Goal: Task Accomplishment & Management: Manage account settings

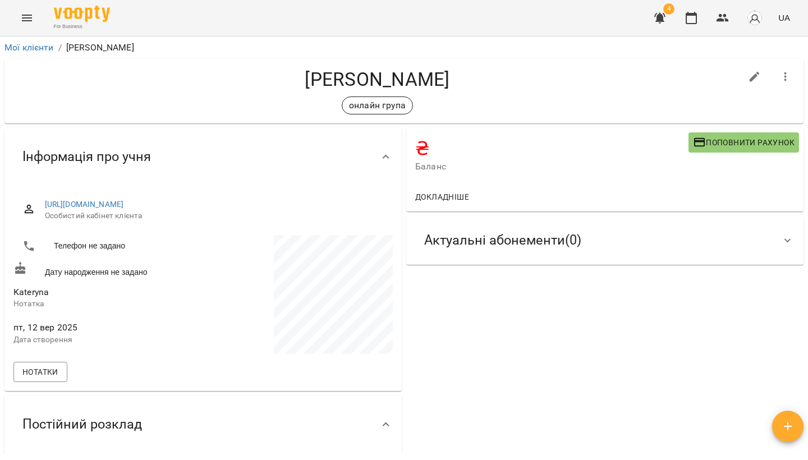
click at [466, 267] on div "₴ Баланс Поповнити рахунок Докладніше Актуальні абонементи ( 0 ) Немає актуальн…" at bounding box center [605, 326] width 402 height 400
click at [468, 256] on div "Актуальні абонементи ( 0 )" at bounding box center [502, 240] width 175 height 35
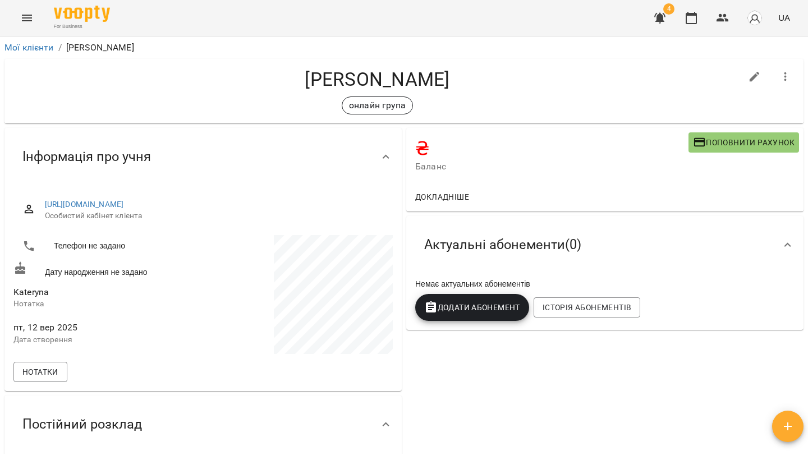
click at [464, 309] on span "Додати Абонемент" at bounding box center [472, 307] width 96 height 13
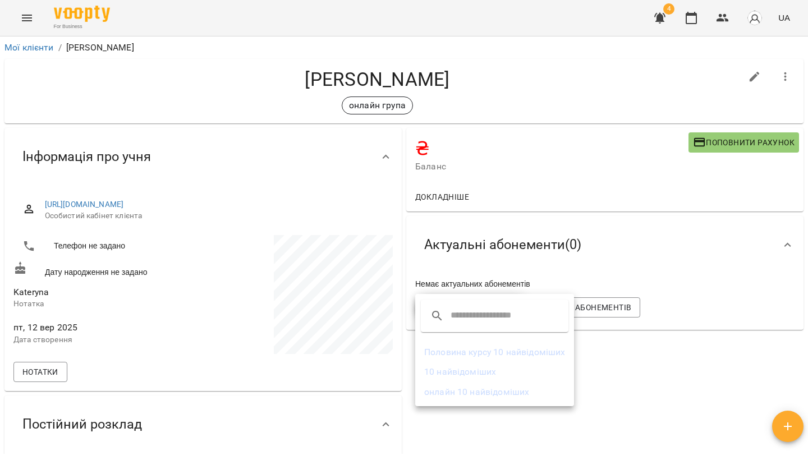
click at [451, 370] on li "10 найвідоміших" at bounding box center [494, 372] width 159 height 20
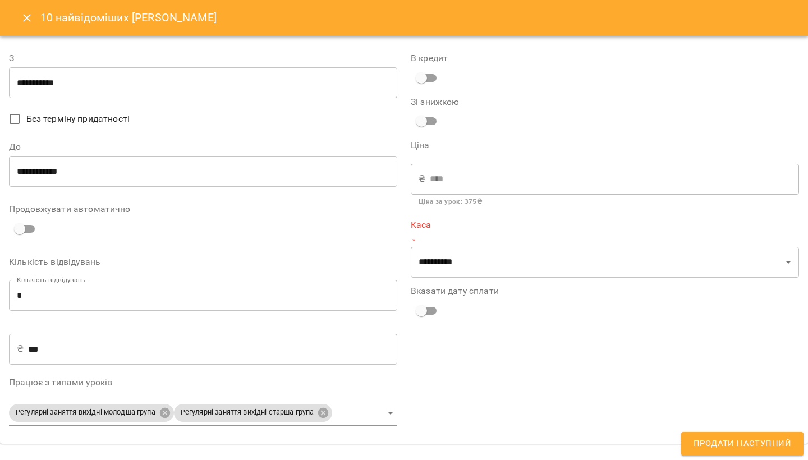
click at [26, 12] on icon "Close" at bounding box center [26, 17] width 13 height 13
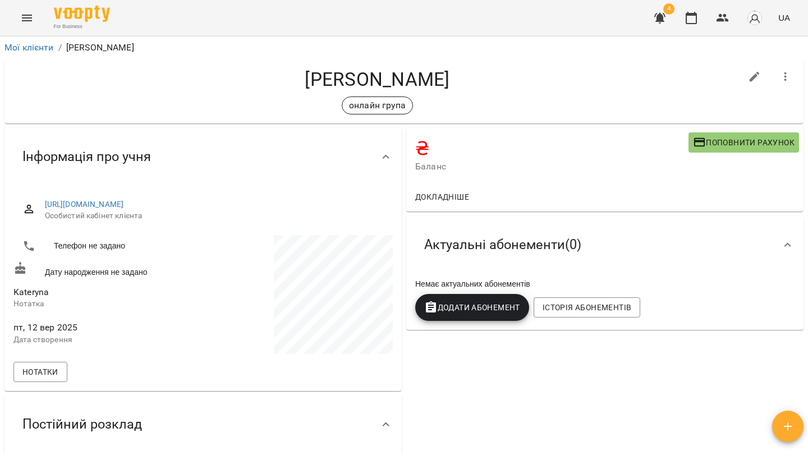
click at [484, 310] on span "Додати Абонемент" at bounding box center [472, 307] width 96 height 13
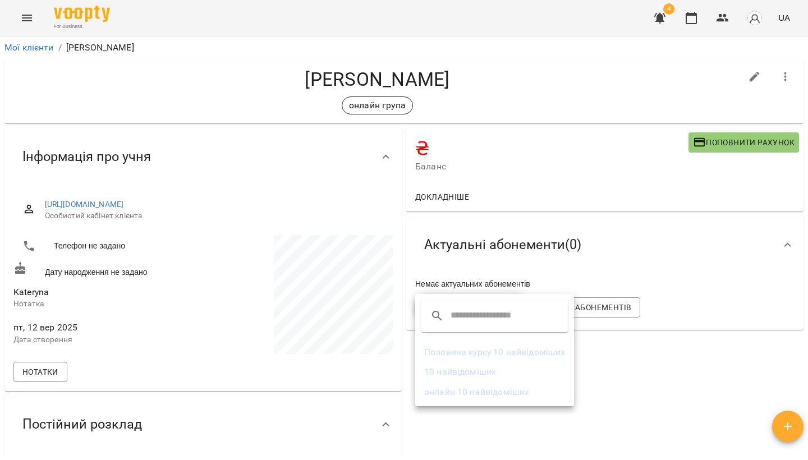
click at [488, 388] on li "онлайн 10 найвідоміших" at bounding box center [494, 392] width 159 height 20
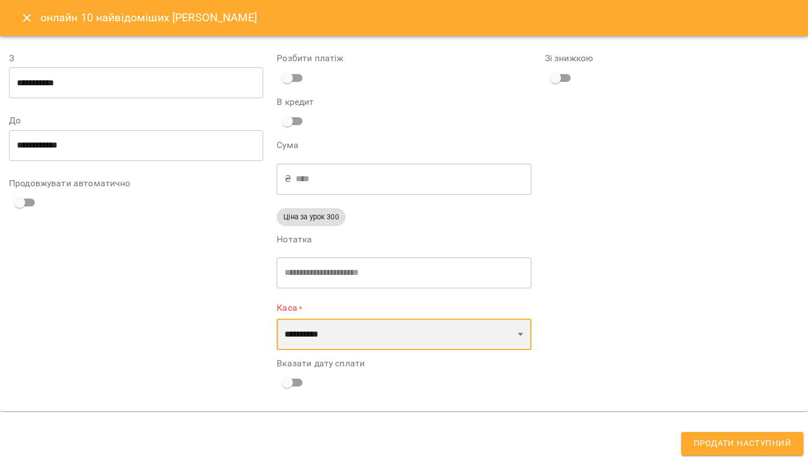
select select "****"
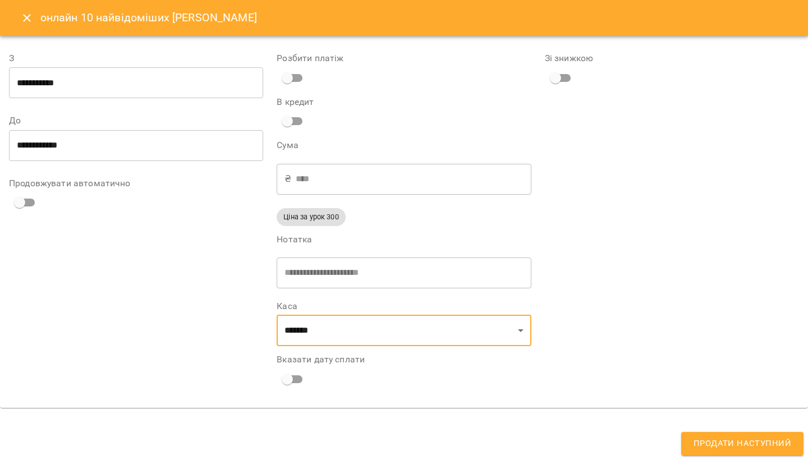
click at [42, 75] on input "**********" at bounding box center [136, 82] width 254 height 31
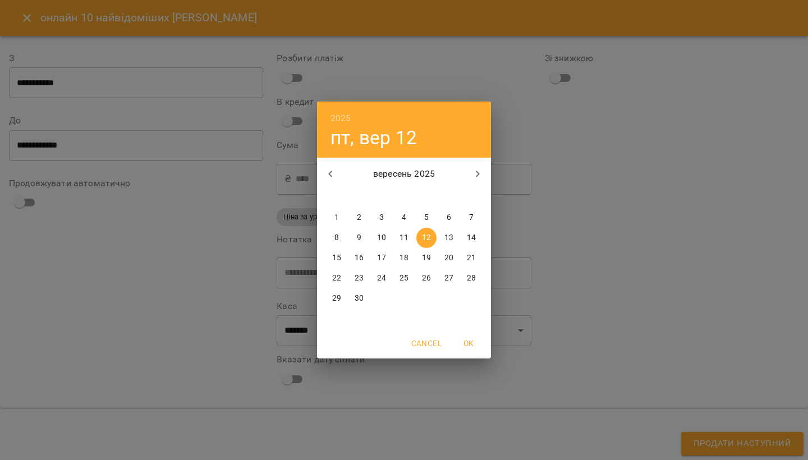
click at [455, 215] on span "6" at bounding box center [449, 217] width 20 height 11
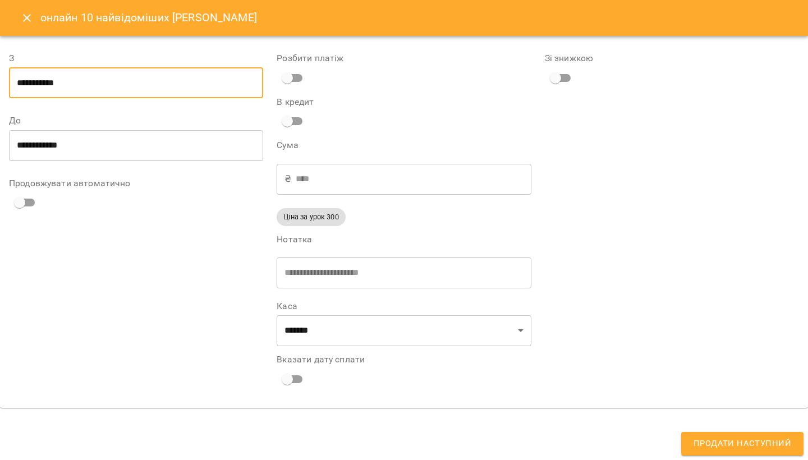
type input "**********"
click at [116, 153] on input "**********" at bounding box center [136, 145] width 254 height 31
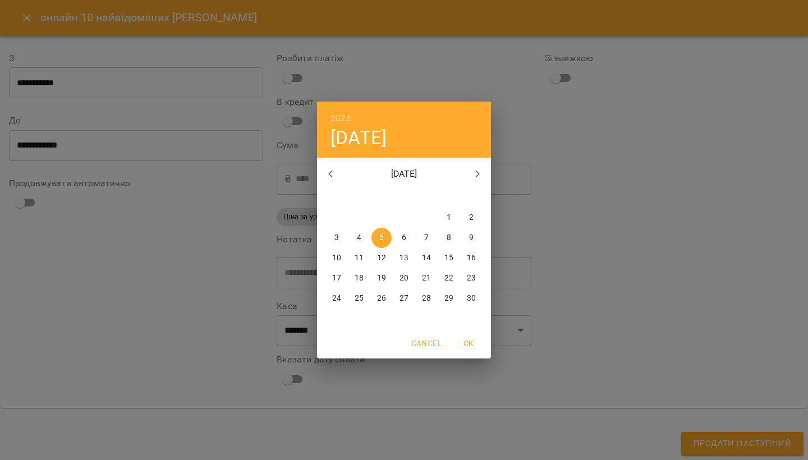
click at [468, 298] on p "30" at bounding box center [471, 298] width 9 height 11
type input "**********"
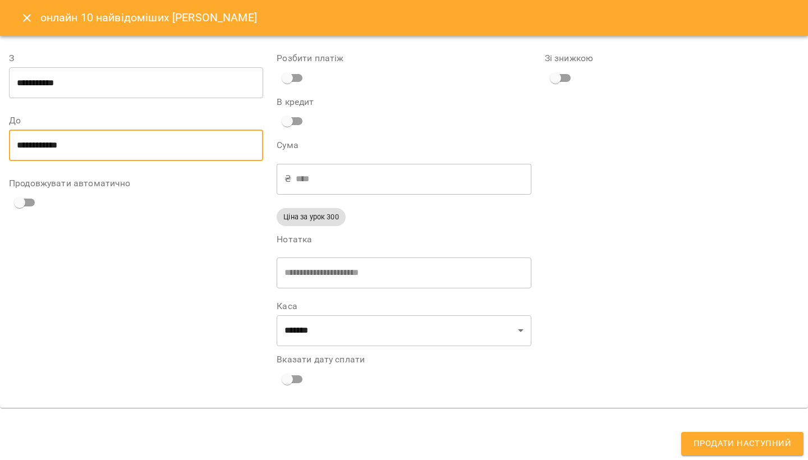
click at [738, 448] on span "Продати наступний" at bounding box center [743, 444] width 98 height 15
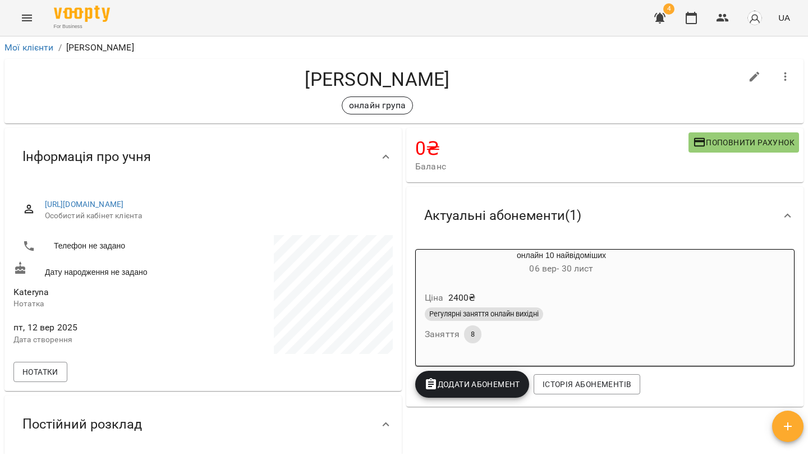
click at [29, 19] on icon "Menu" at bounding box center [26, 17] width 13 height 13
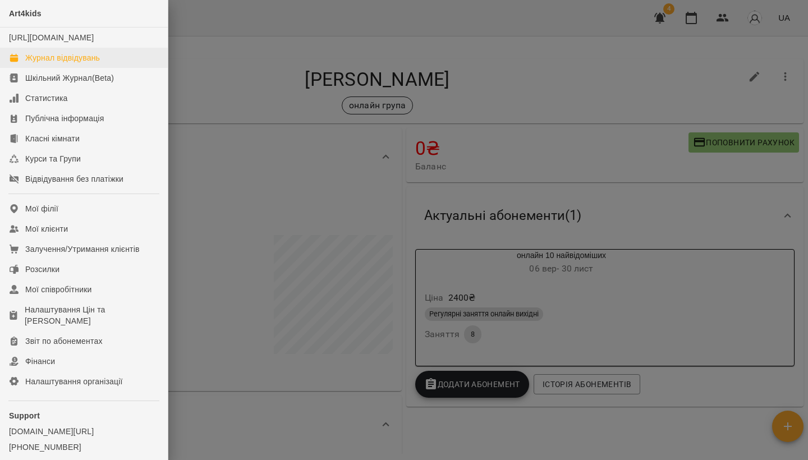
click at [46, 63] on div "Журнал відвідувань" at bounding box center [62, 57] width 75 height 11
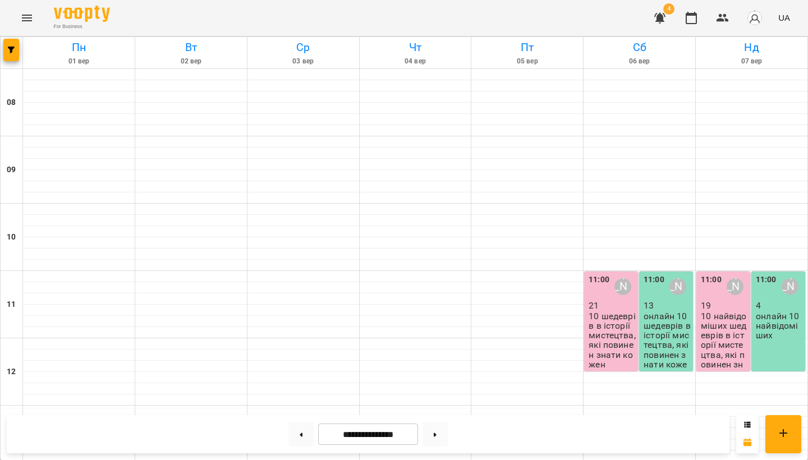
click at [778, 312] on p "онлайн 10 найвідоміших" at bounding box center [779, 326] width 47 height 29
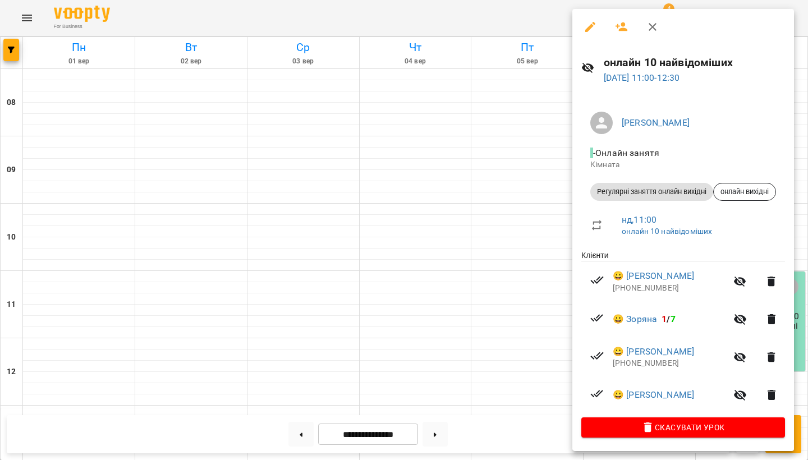
click at [622, 24] on icon "button" at bounding box center [622, 26] width 12 height 9
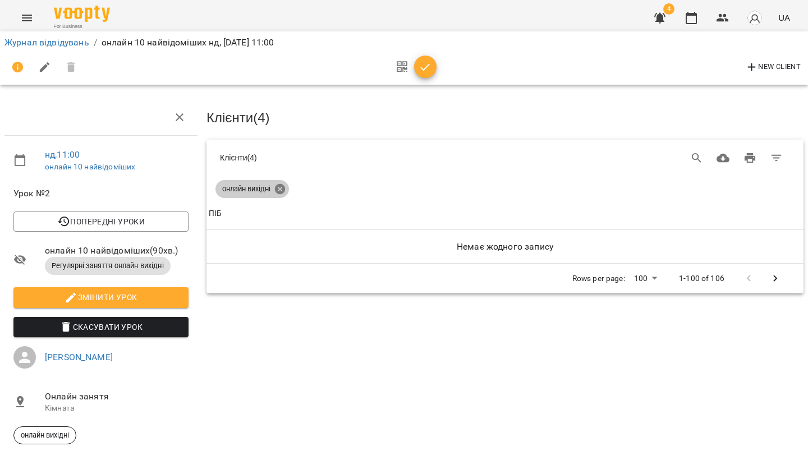
click at [282, 189] on icon at bounding box center [280, 189] width 10 height 10
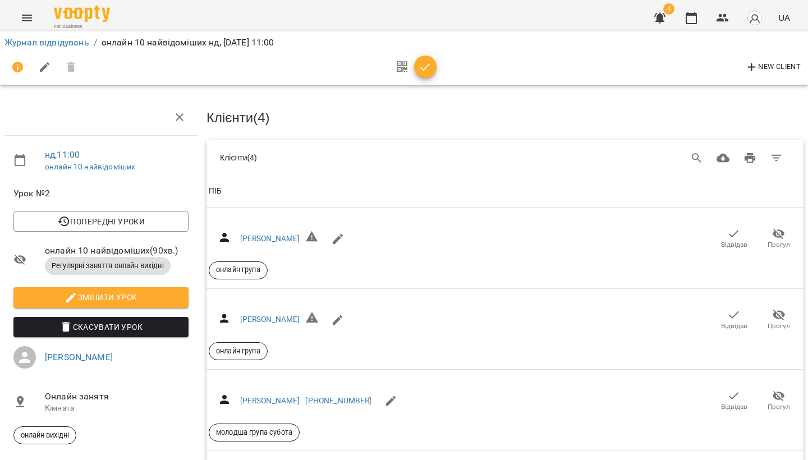
click at [261, 194] on span "ПІБ" at bounding box center [505, 191] width 593 height 13
click at [705, 149] on button "Search" at bounding box center [697, 158] width 27 height 27
click at [704, 154] on button "Search" at bounding box center [697, 158] width 27 height 27
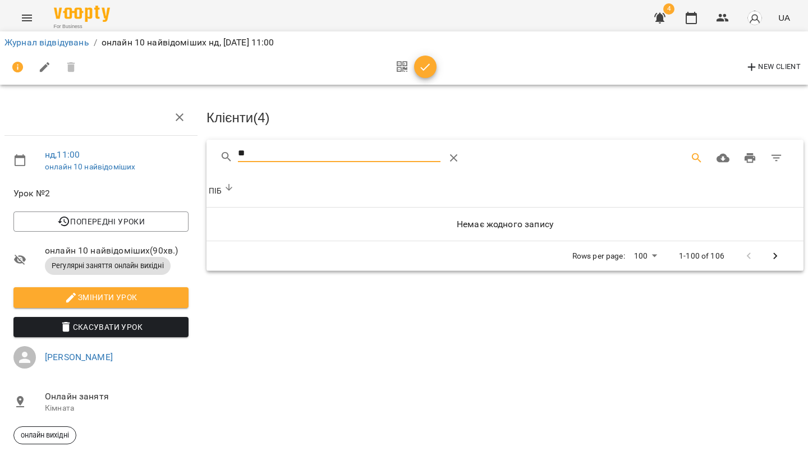
type input "*"
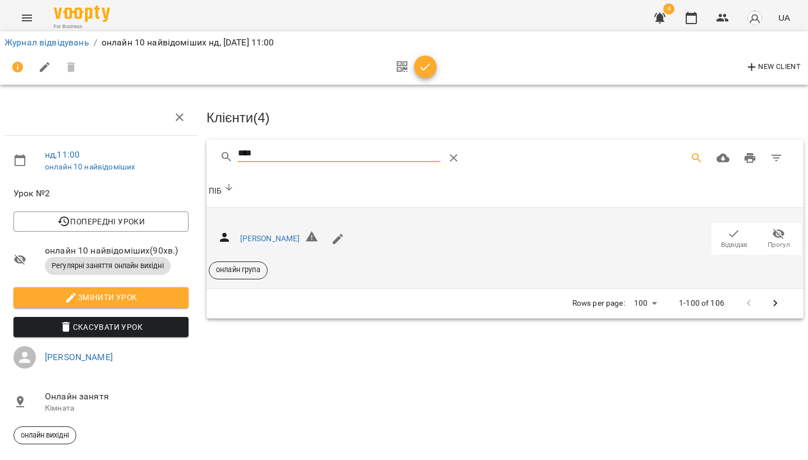
type input "****"
click at [331, 235] on icon "button" at bounding box center [337, 238] width 13 height 13
select select "**"
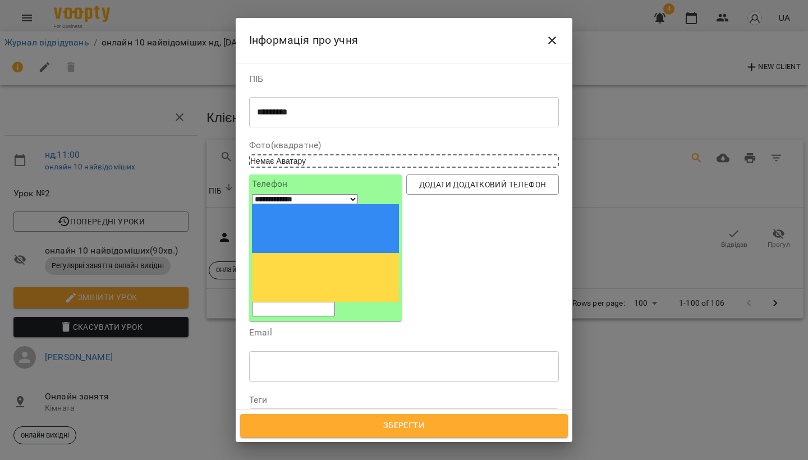
click at [294, 111] on textarea "*********" at bounding box center [404, 112] width 294 height 10
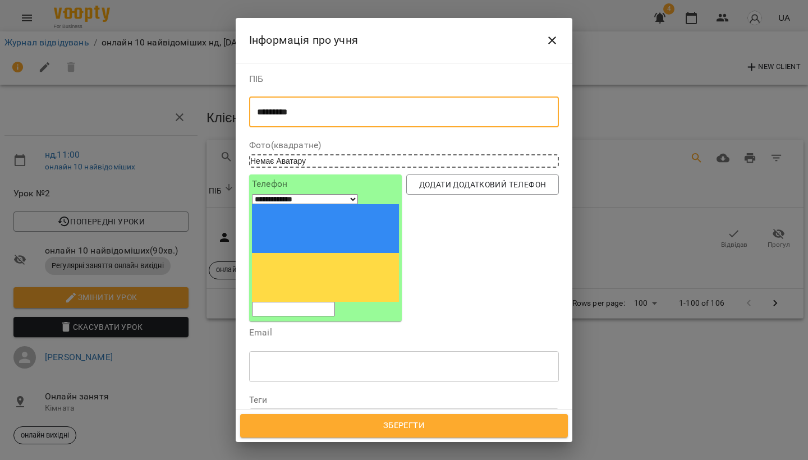
type textarea "*********"
click at [379, 424] on span "Зберегти" at bounding box center [404, 426] width 303 height 15
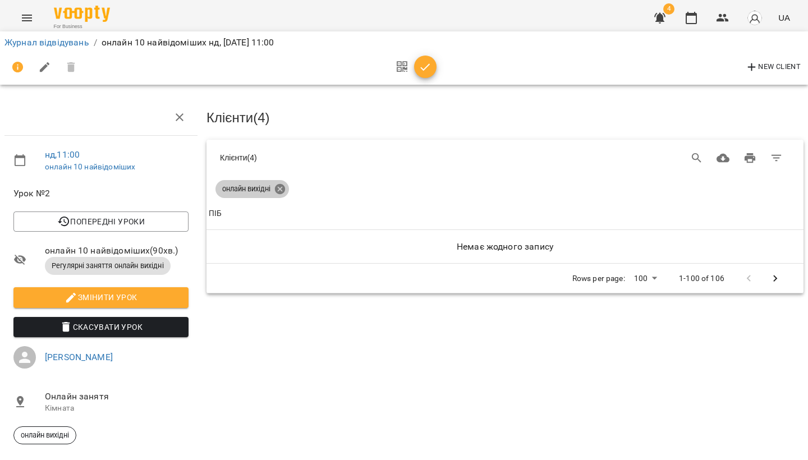
click at [280, 187] on icon at bounding box center [280, 189] width 10 height 10
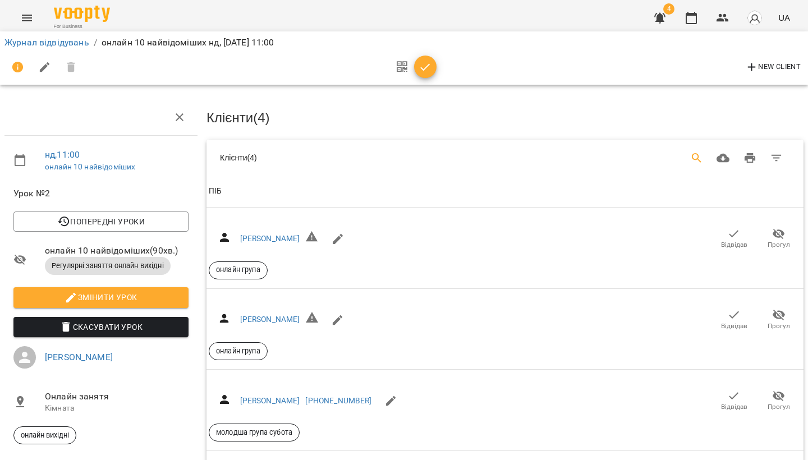
click at [695, 157] on icon "Search" at bounding box center [696, 158] width 13 height 13
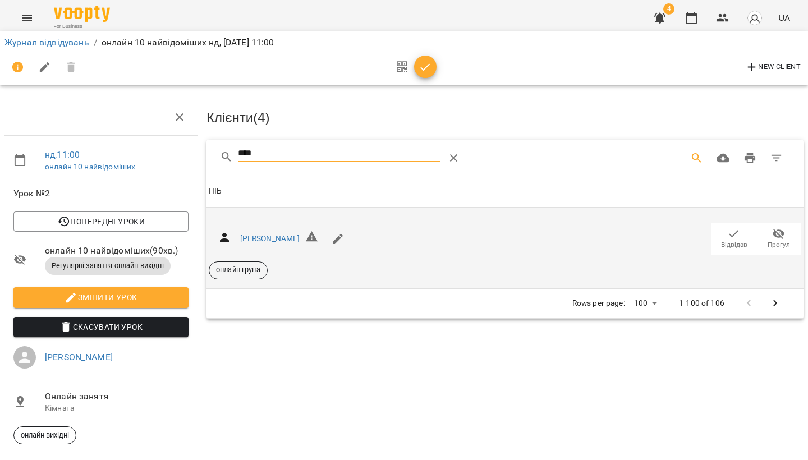
type input "****"
click at [732, 240] on span "Відвідав" at bounding box center [734, 245] width 26 height 10
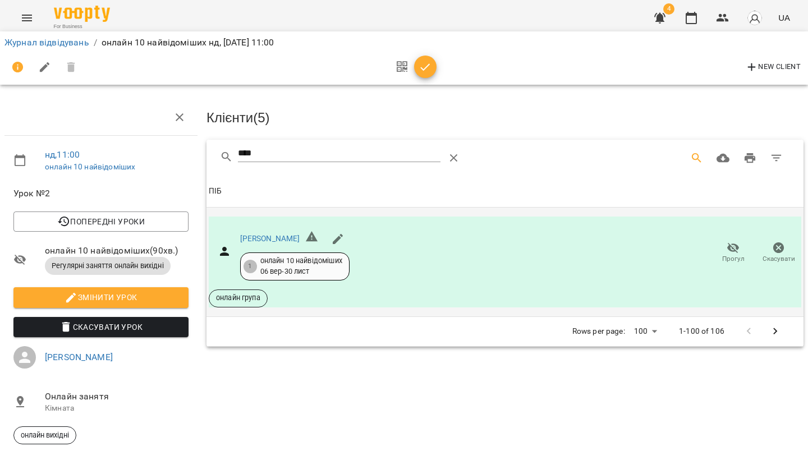
click at [26, 19] on icon "Menu" at bounding box center [26, 17] width 13 height 13
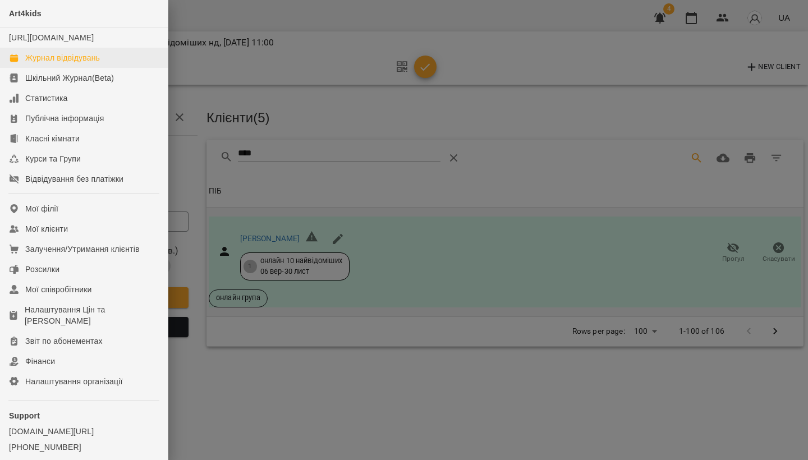
click at [44, 63] on div "Журнал відвідувань" at bounding box center [62, 57] width 75 height 11
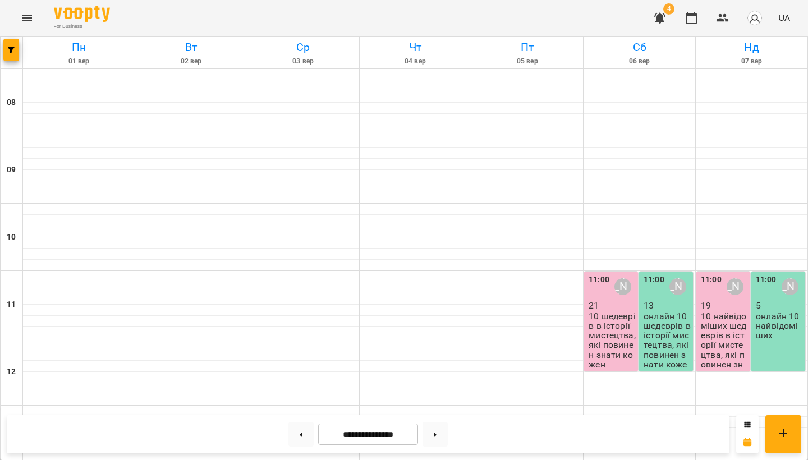
click at [662, 321] on p "онлайн 10 шедеврів в історії мистецтва, які повинен знати кожен" at bounding box center [667, 346] width 47 height 68
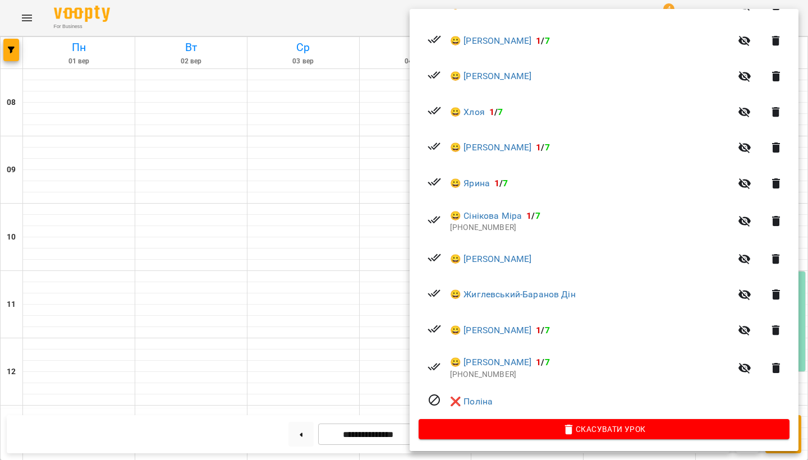
scroll to position [345, 0]
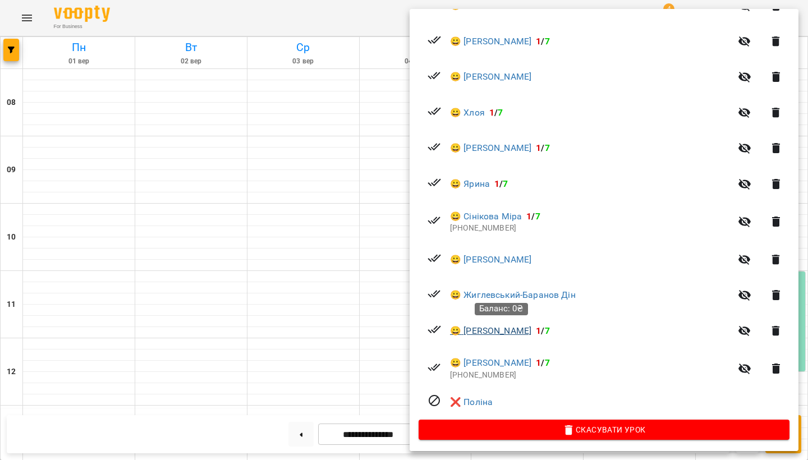
click at [532, 331] on link "😀 [PERSON_NAME]" at bounding box center [490, 330] width 81 height 13
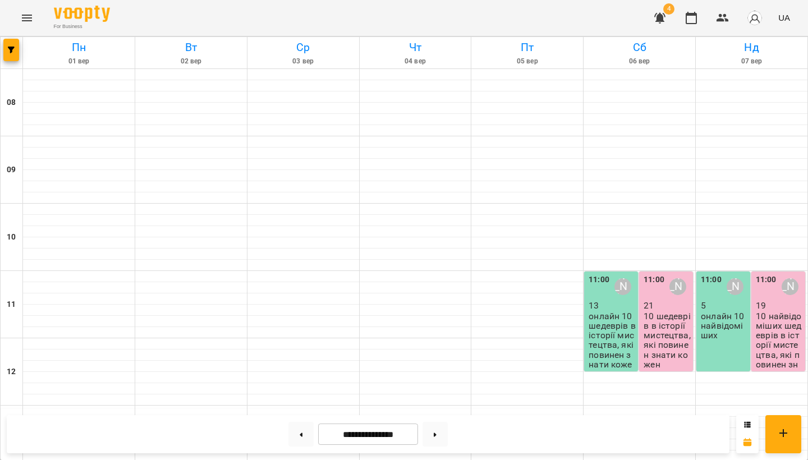
click at [621, 320] on p "онлайн 10 шедеврів в історії мистецтва, які повинен знати кожен" at bounding box center [612, 346] width 47 height 68
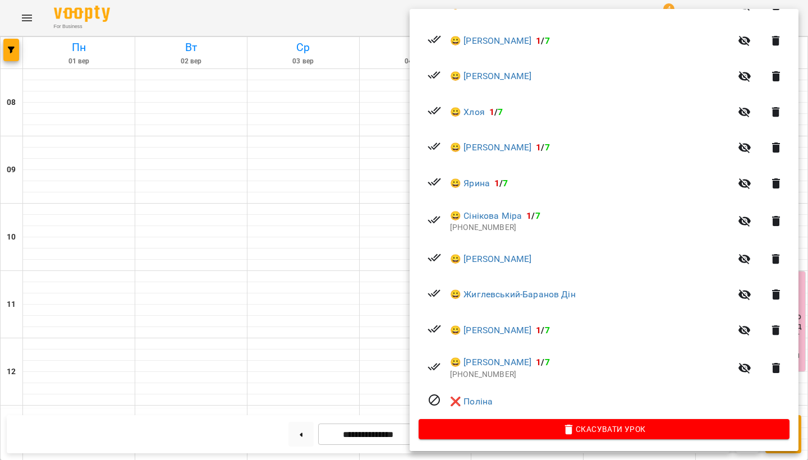
scroll to position [345, 0]
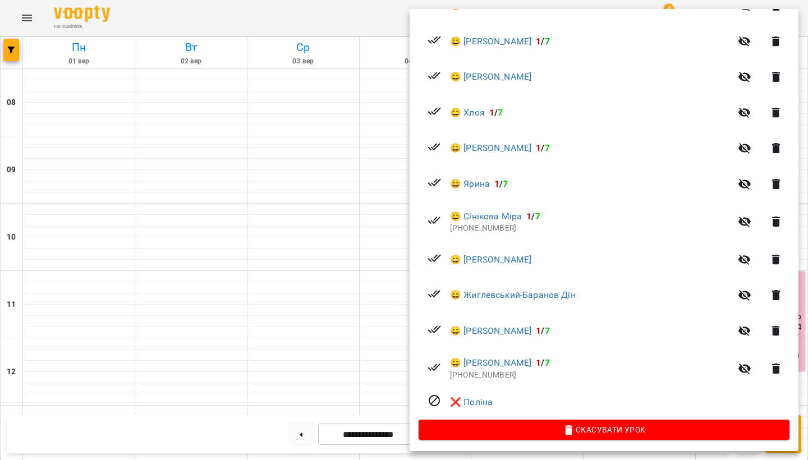
click at [343, 232] on div at bounding box center [404, 230] width 808 height 460
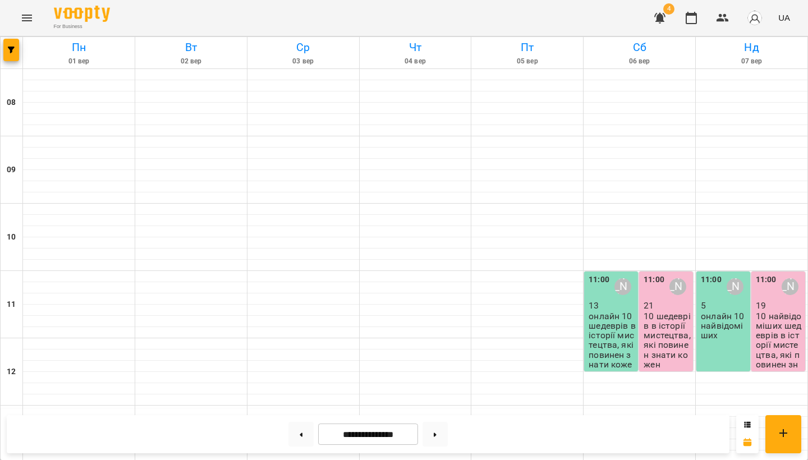
click at [701, 306] on div "11:00 [PERSON_NAME] 5 онлайн 10 найвідоміших" at bounding box center [724, 322] width 54 height 100
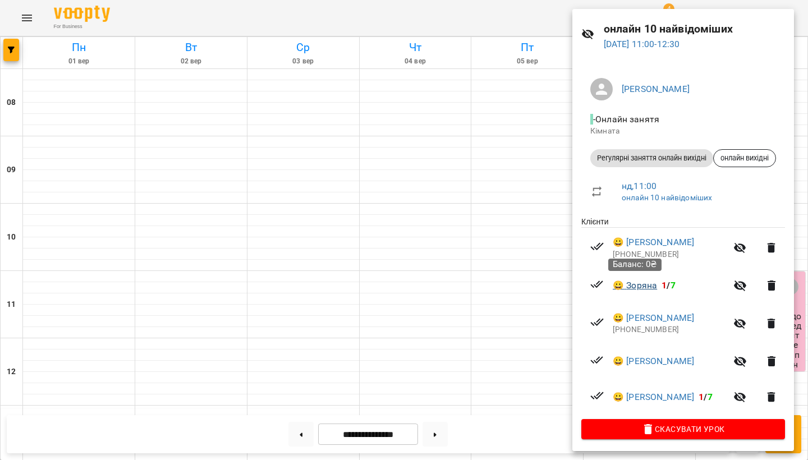
scroll to position [33, 0]
click at [434, 285] on div at bounding box center [404, 230] width 808 height 460
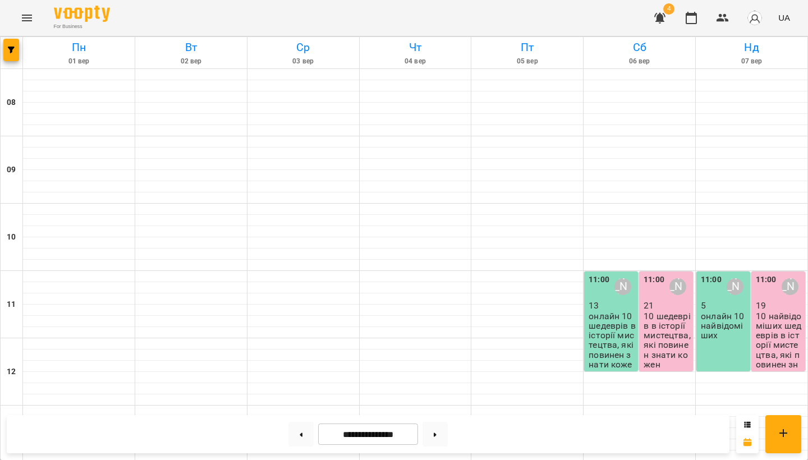
click at [24, 11] on button "Menu" at bounding box center [26, 17] width 27 height 27
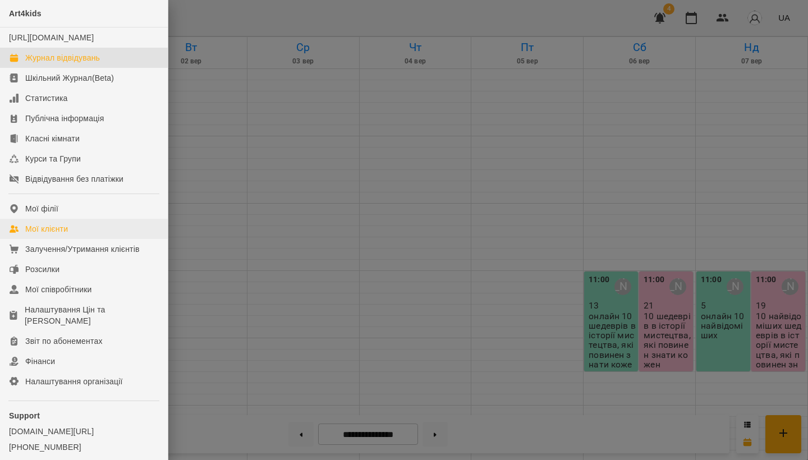
click at [43, 235] on div "Мої клієнти" at bounding box center [46, 228] width 43 height 11
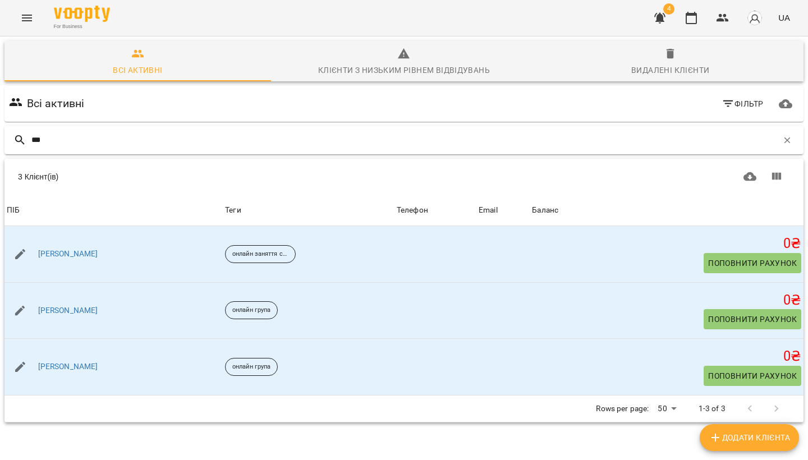
type input "****"
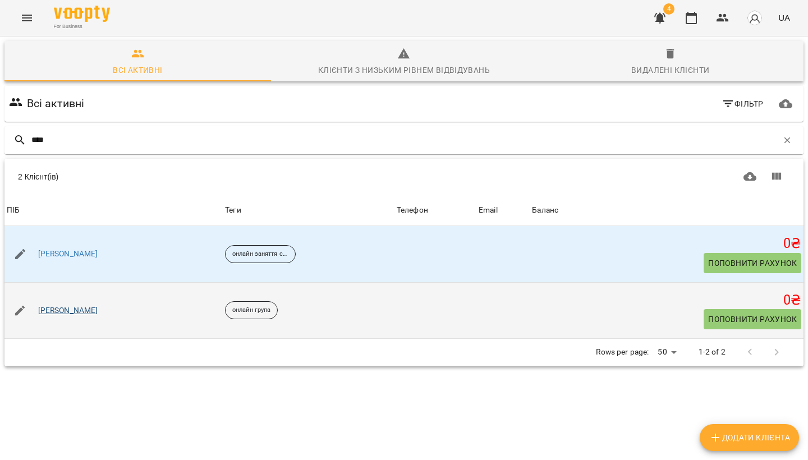
click at [67, 308] on link "[PERSON_NAME]" at bounding box center [68, 310] width 60 height 11
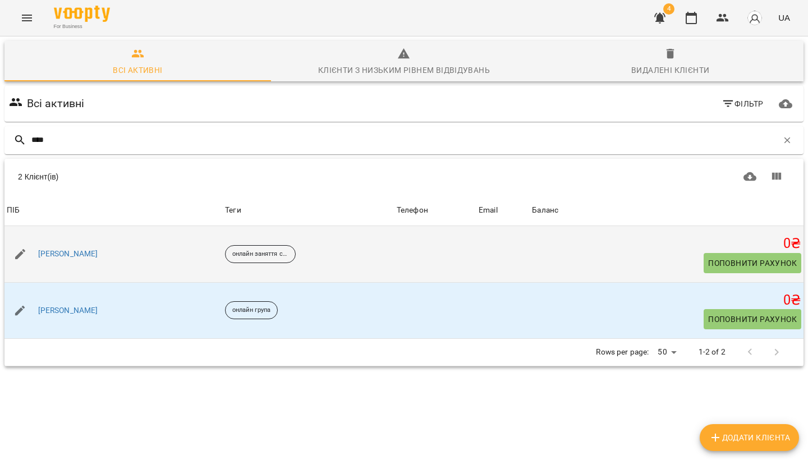
type input "****"
click at [89, 262] on div "[PERSON_NAME]" at bounding box center [113, 254] width 218 height 31
click at [89, 253] on link "[PERSON_NAME]" at bounding box center [68, 254] width 60 height 11
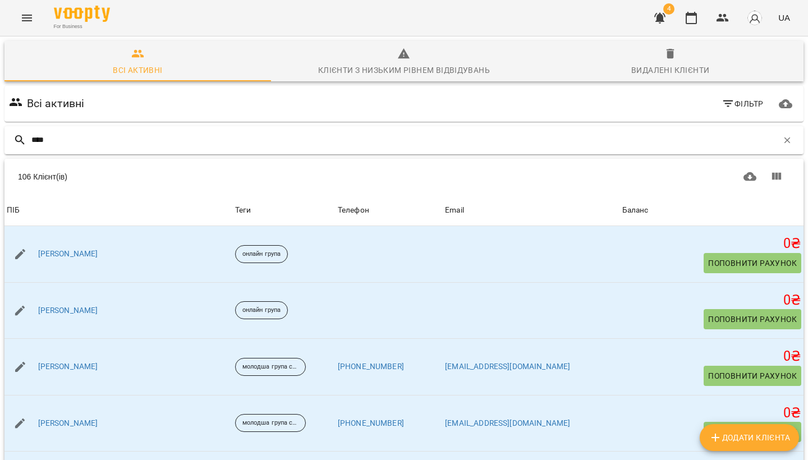
type input "*****"
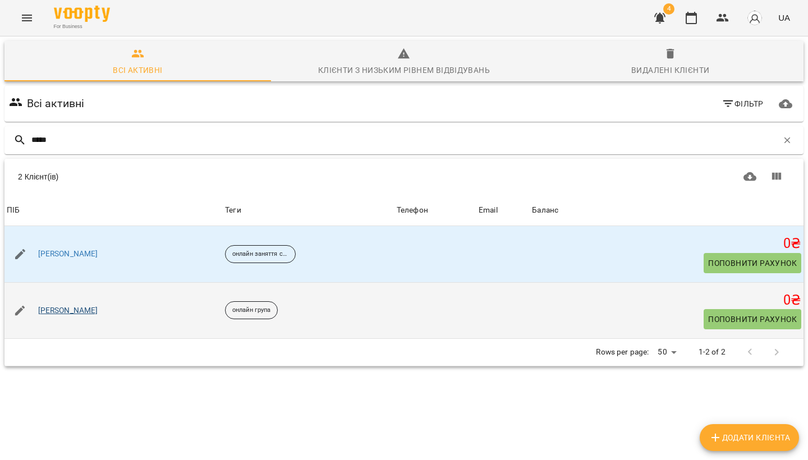
click at [59, 313] on link "[PERSON_NAME]" at bounding box center [68, 310] width 60 height 11
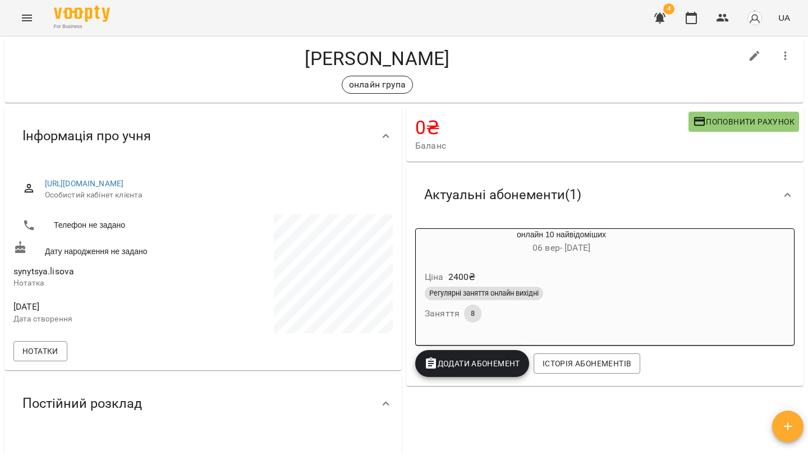
scroll to position [21, 0]
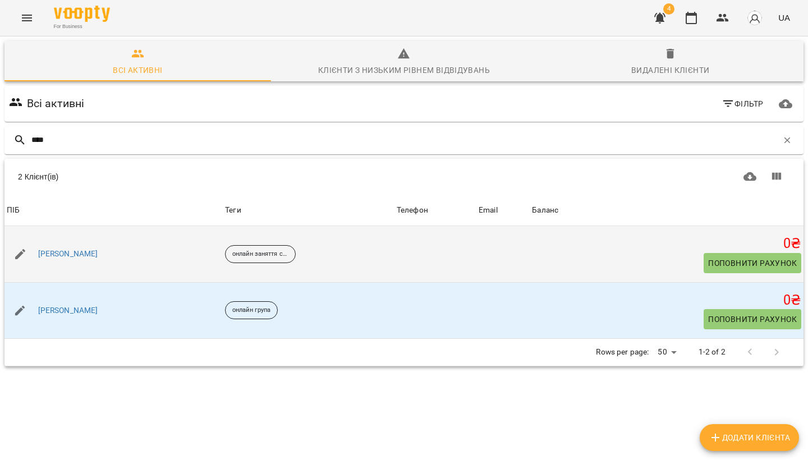
type input "****"
click at [477, 253] on td at bounding box center [436, 254] width 82 height 56
click at [98, 255] on link "[PERSON_NAME]" at bounding box center [68, 254] width 60 height 11
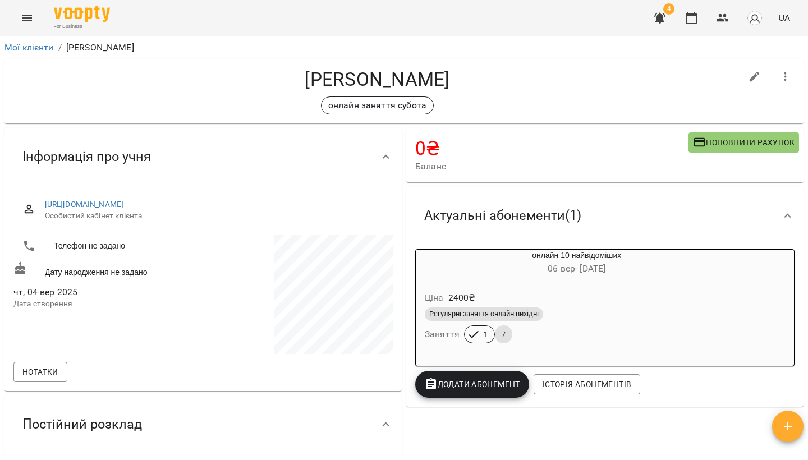
click at [784, 77] on icon "button" at bounding box center [785, 76] width 13 height 13
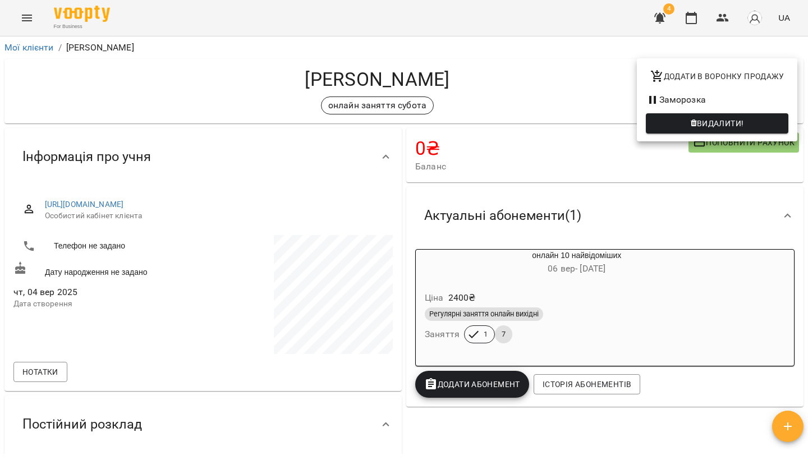
click at [741, 120] on span "Видалити!" at bounding box center [720, 123] width 47 height 13
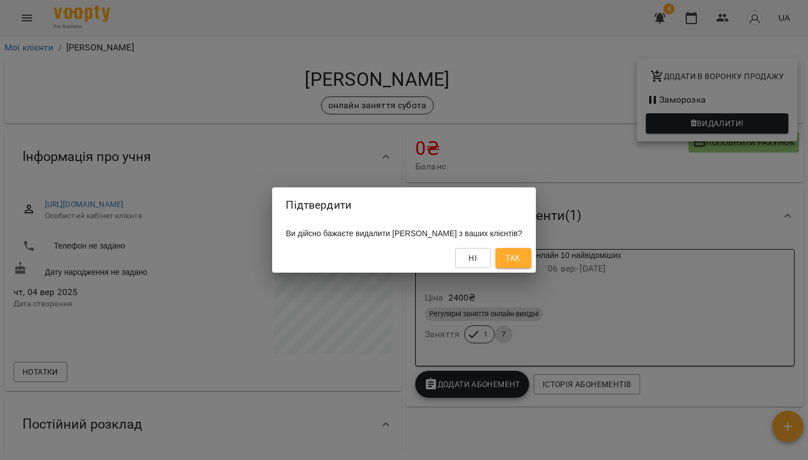
click at [520, 260] on span "Так" at bounding box center [513, 257] width 15 height 13
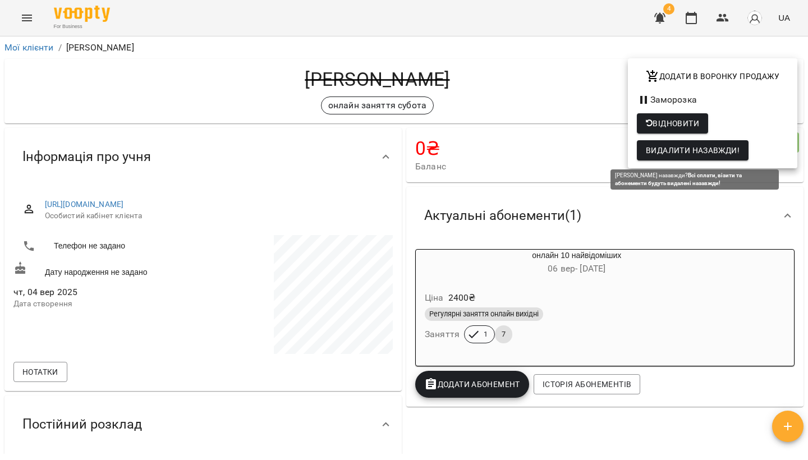
click at [681, 148] on span "Видалити назавжди!" at bounding box center [693, 150] width 94 height 13
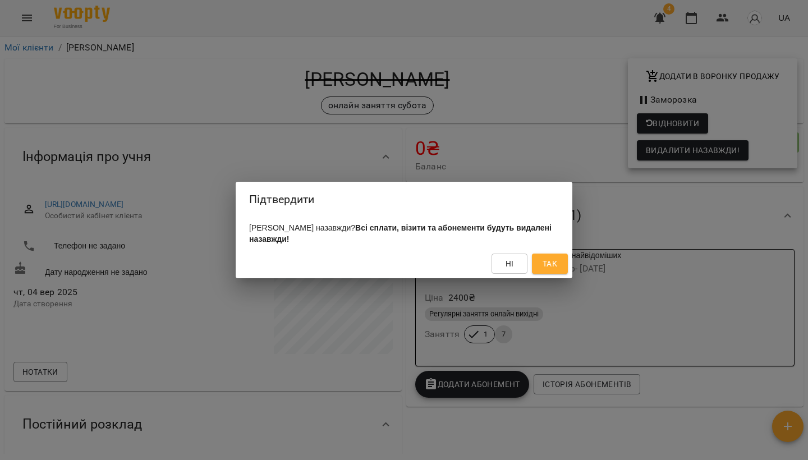
click at [542, 260] on span "Так" at bounding box center [550, 263] width 18 height 13
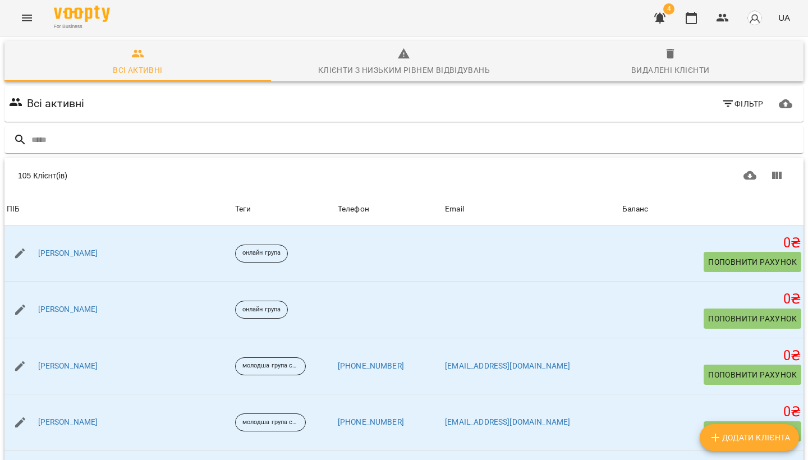
click at [27, 21] on icon "Menu" at bounding box center [27, 18] width 10 height 7
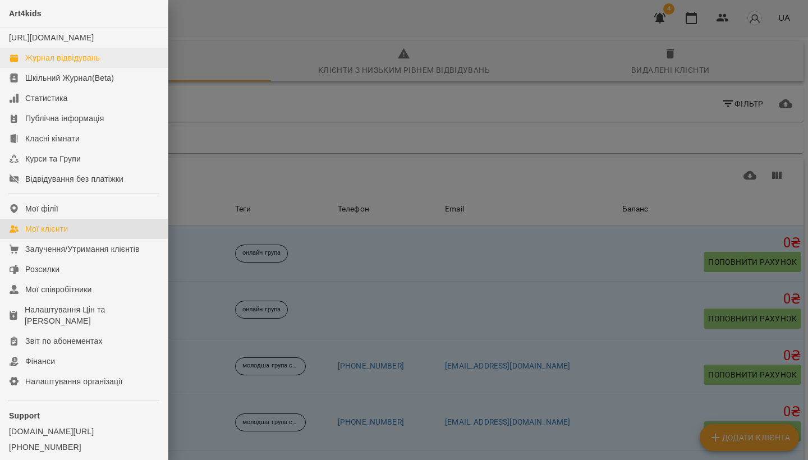
click at [38, 63] on div "Журнал відвідувань" at bounding box center [62, 57] width 75 height 11
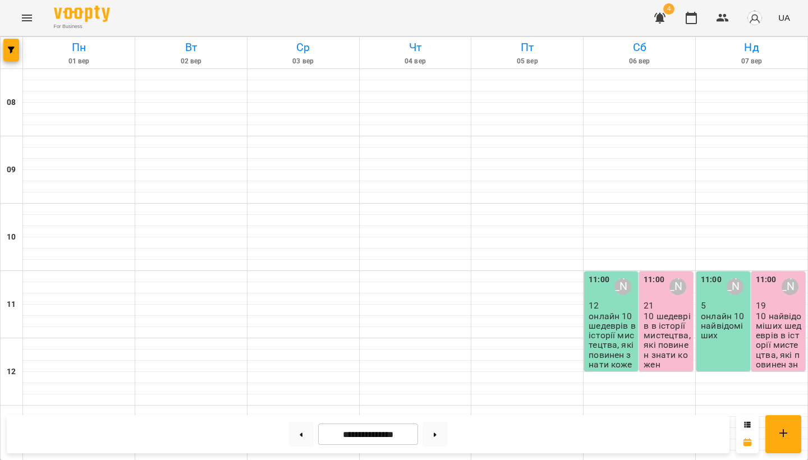
click at [620, 327] on p "онлайн 10 шедеврів в історії мистецтва, які повинен знати кожен" at bounding box center [612, 346] width 47 height 68
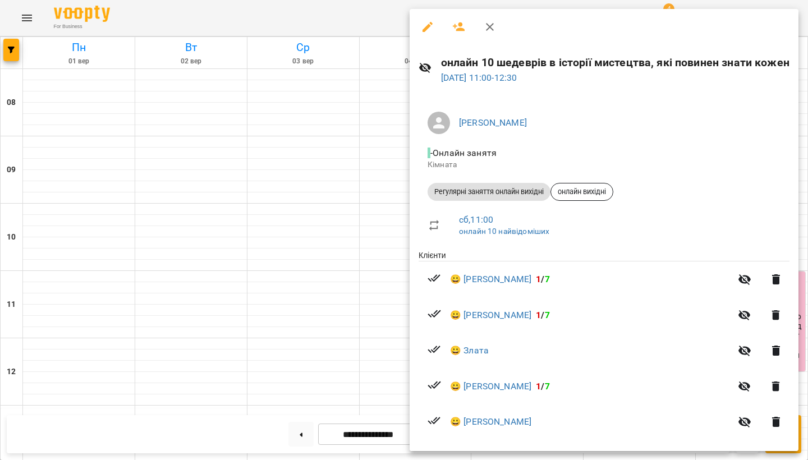
click at [455, 23] on icon "button" at bounding box center [458, 26] width 13 height 13
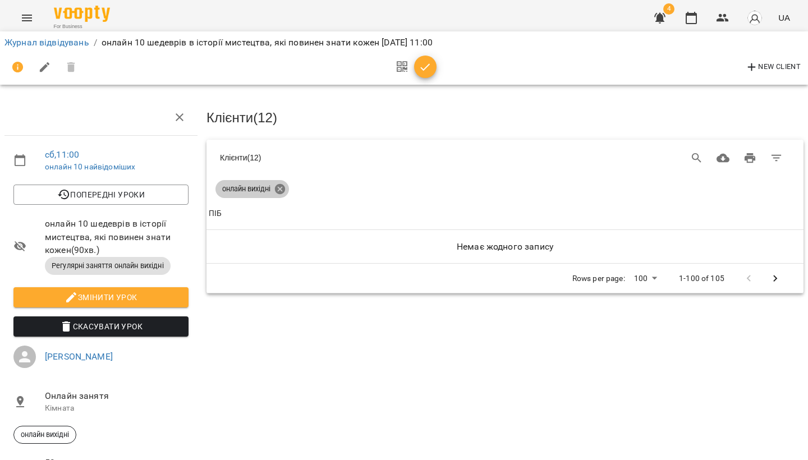
click at [283, 187] on icon at bounding box center [280, 189] width 10 height 10
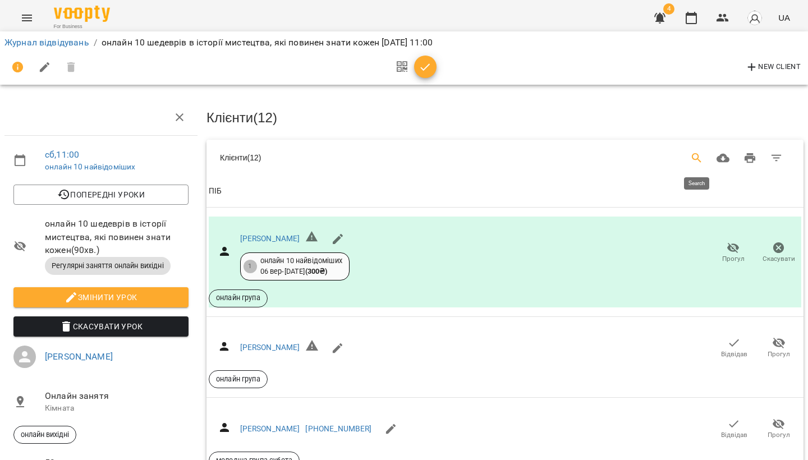
click at [694, 156] on icon "Search" at bounding box center [696, 158] width 13 height 13
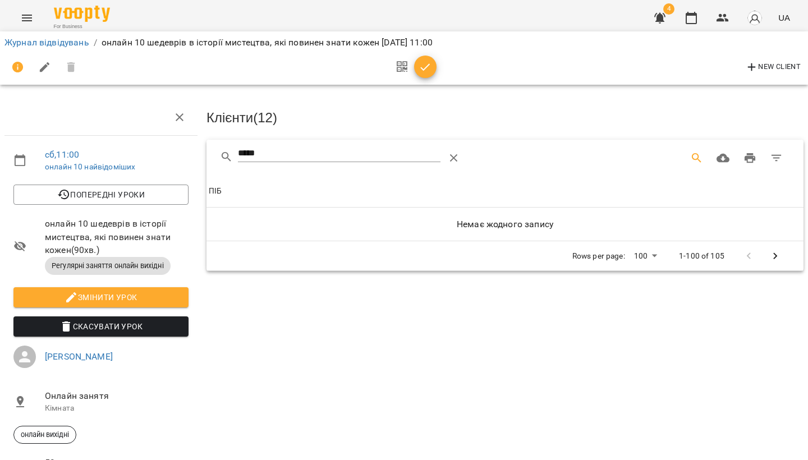
drag, startPoint x: 317, startPoint y: 150, endPoint x: 735, endPoint y: 248, distance: 430.1
click at [736, 248] on div at bounding box center [762, 256] width 53 height 27
click at [334, 153] on input "*****" at bounding box center [339, 154] width 203 height 18
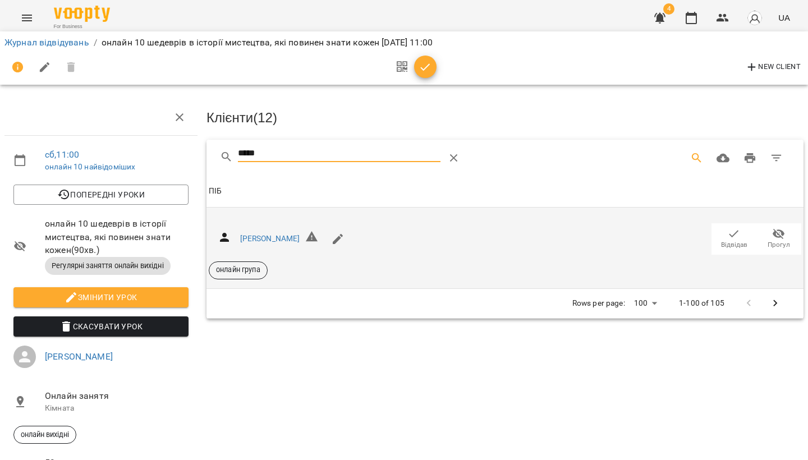
type input "*****"
click at [736, 237] on icon "button" at bounding box center [733, 233] width 13 height 13
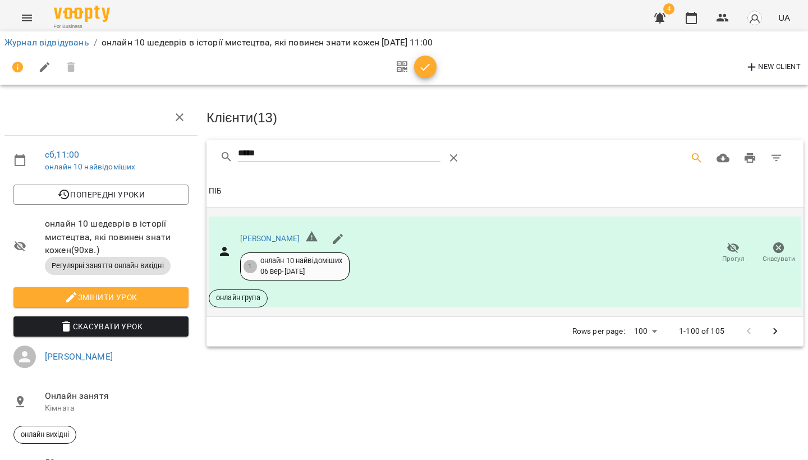
click at [26, 15] on icon "Menu" at bounding box center [27, 18] width 10 height 7
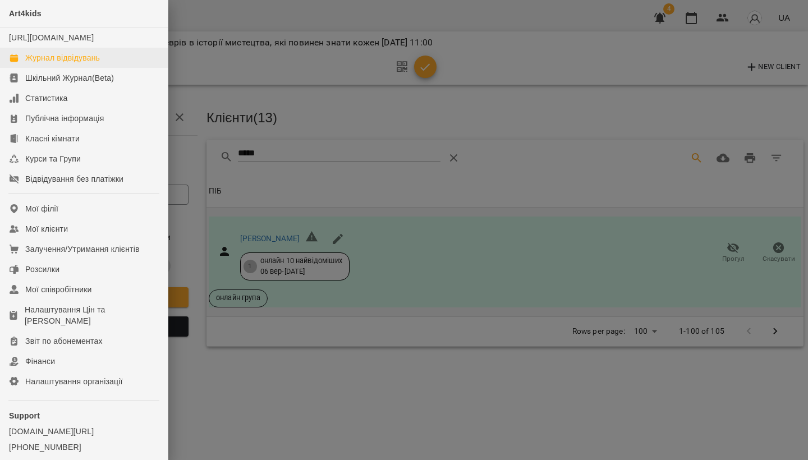
click at [40, 63] on div "Журнал відвідувань" at bounding box center [62, 57] width 75 height 11
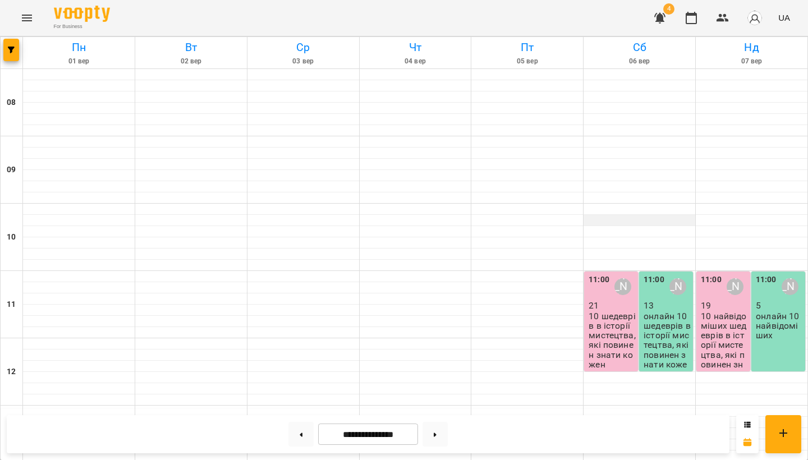
scroll to position [197, 0]
click at [670, 312] on p "онлайн 10 шедеврів в історії мистецтва, які повинен знати кожен" at bounding box center [667, 346] width 47 height 68
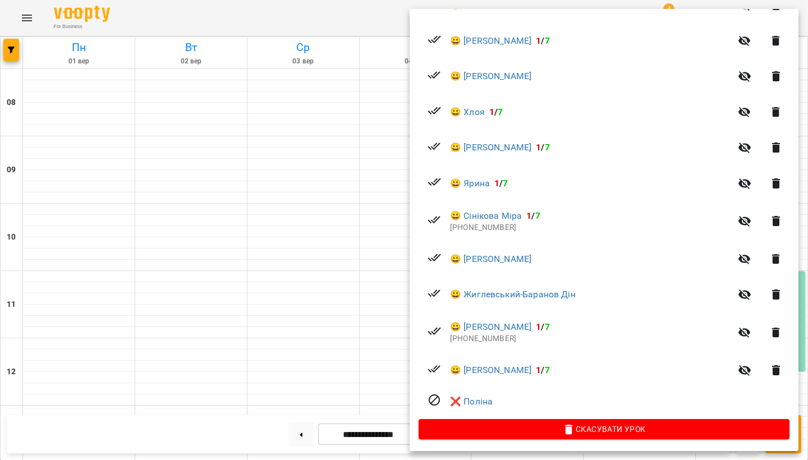
scroll to position [345, 0]
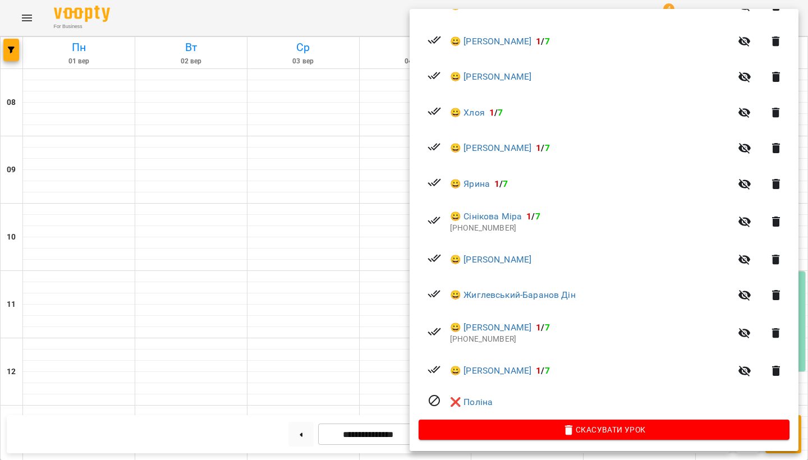
click at [296, 288] on div at bounding box center [404, 230] width 808 height 460
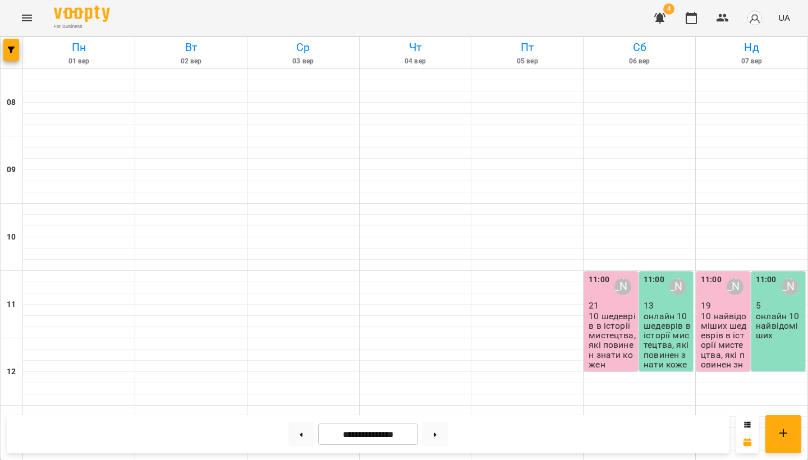
click at [774, 272] on div "11:00 [PERSON_NAME] 5 онлайн 10 найвідоміших" at bounding box center [779, 322] width 54 height 100
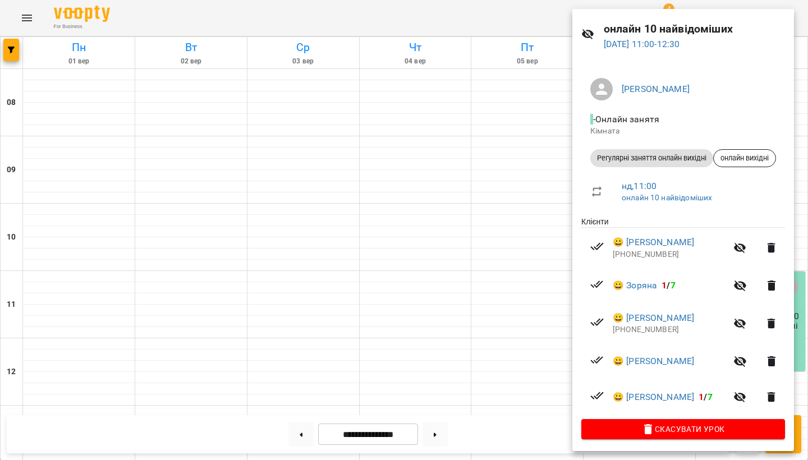
scroll to position [33, 0]
click at [427, 210] on div at bounding box center [404, 230] width 808 height 460
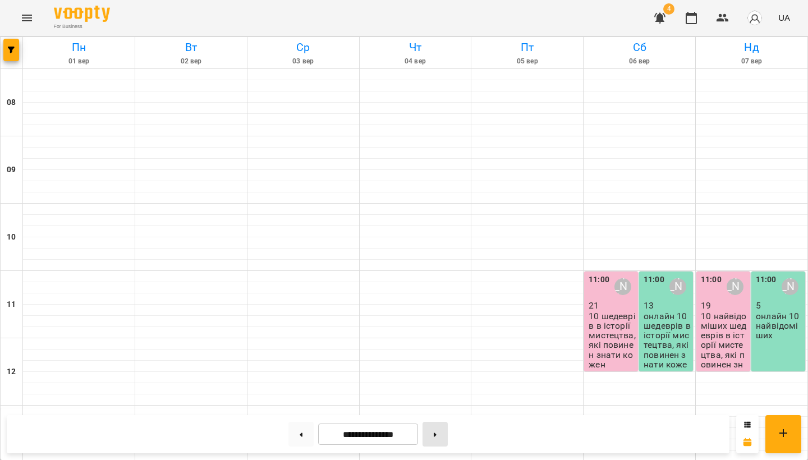
click at [442, 442] on button at bounding box center [435, 434] width 25 height 25
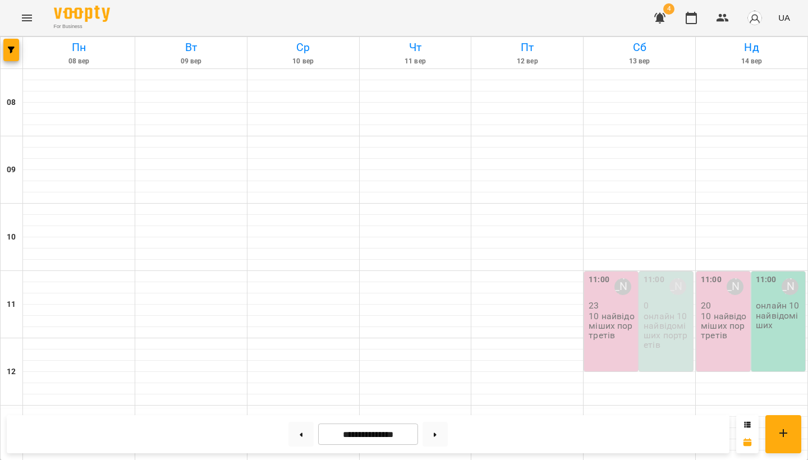
click at [671, 272] on div "11:00 [PERSON_NAME] 0 онлайн 10 найвідоміших портретів" at bounding box center [666, 322] width 54 height 100
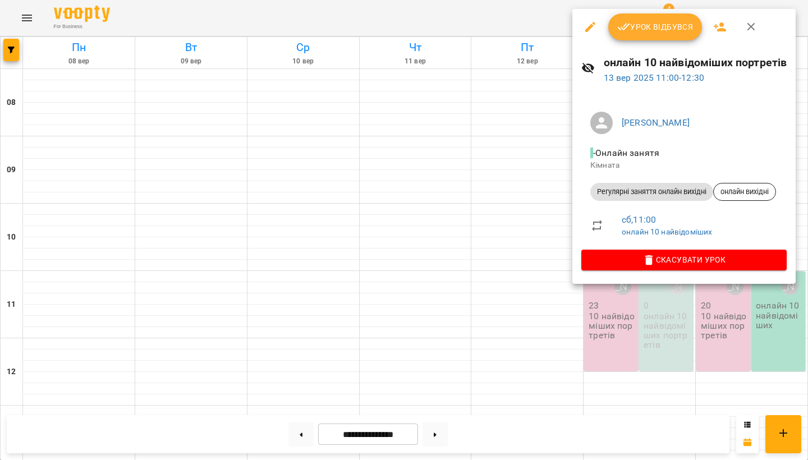
click at [492, 110] on div at bounding box center [404, 230] width 808 height 460
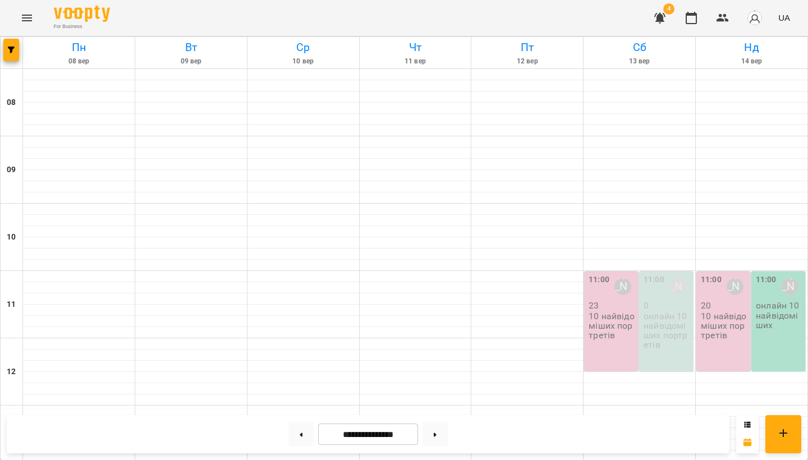
click at [620, 312] on p "10 найвідоміших портретів" at bounding box center [612, 326] width 47 height 29
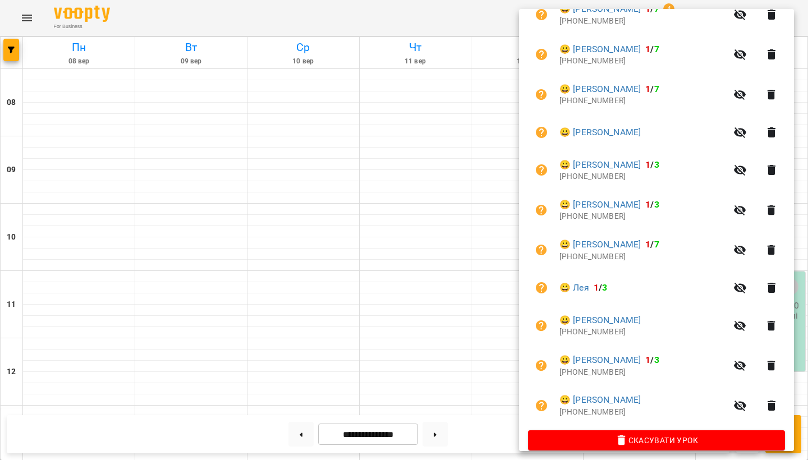
scroll to position [734, 0]
click at [450, 304] on div at bounding box center [404, 230] width 808 height 460
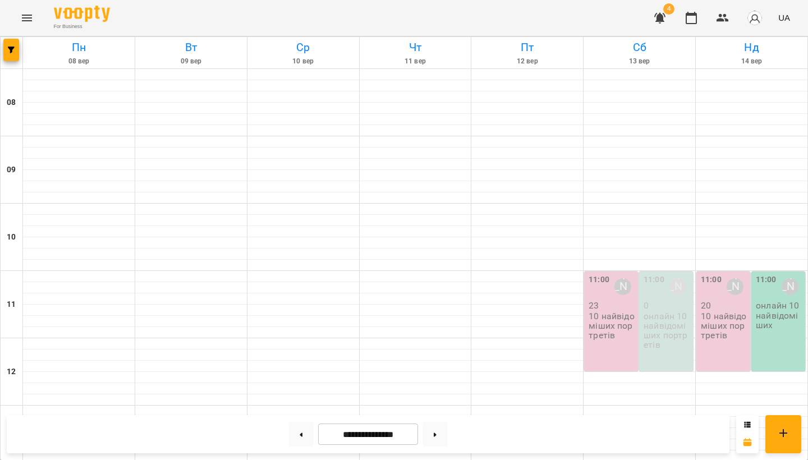
click at [723, 272] on div "11:00 [PERSON_NAME] 20 10 найвідоміших портретів" at bounding box center [724, 322] width 54 height 100
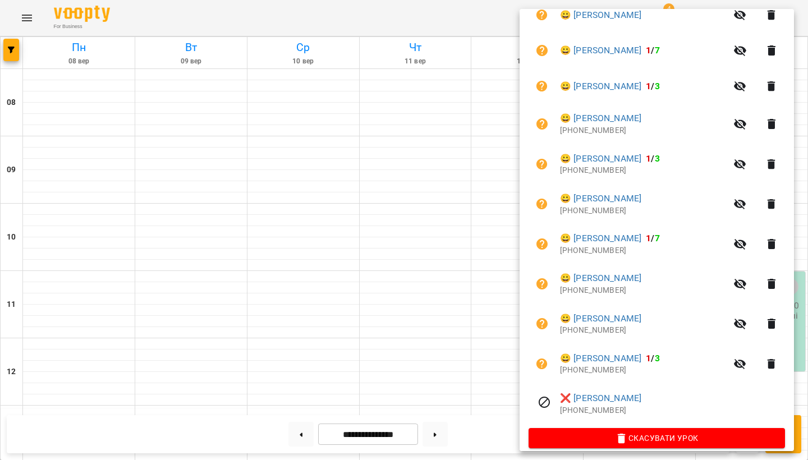
scroll to position [651, 0]
click at [490, 323] on div at bounding box center [404, 230] width 808 height 460
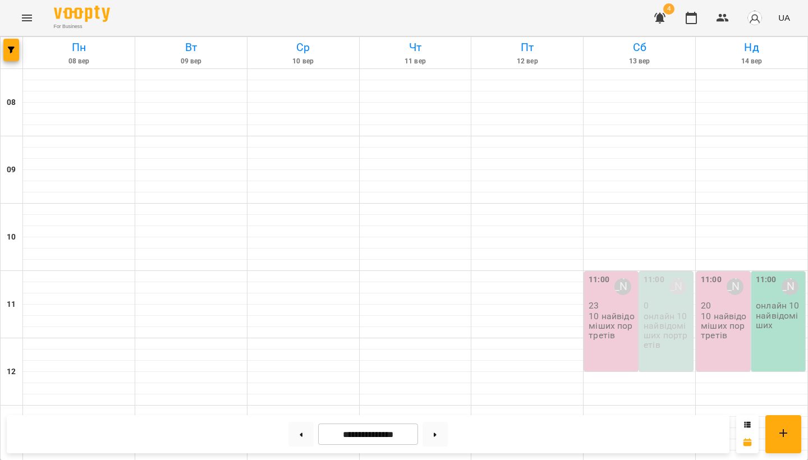
scroll to position [239, 0]
click at [443, 436] on button at bounding box center [435, 434] width 25 height 25
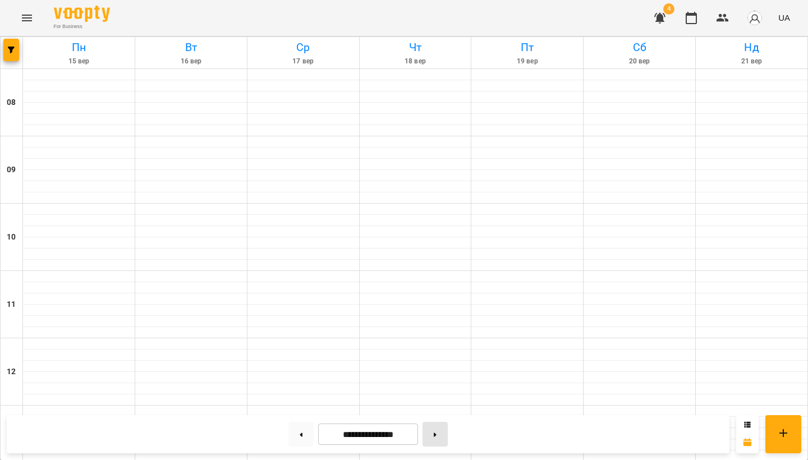
click at [443, 436] on button at bounding box center [435, 434] width 25 height 25
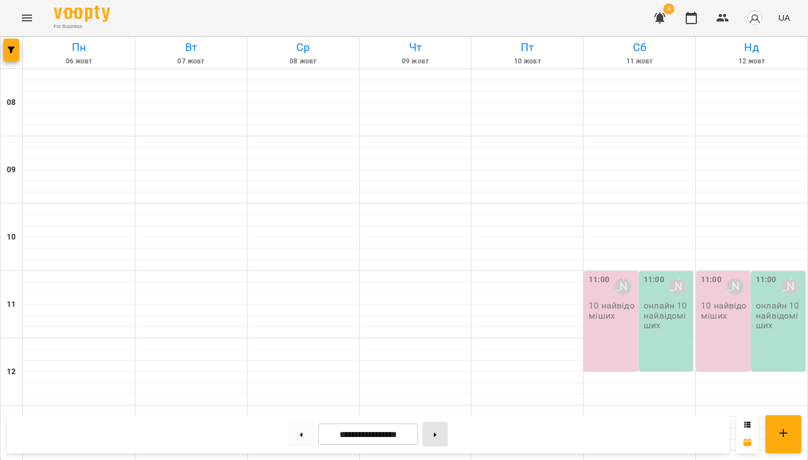
click at [443, 436] on button at bounding box center [435, 434] width 25 height 25
type input "**********"
click at [29, 16] on icon "Menu" at bounding box center [27, 18] width 10 height 7
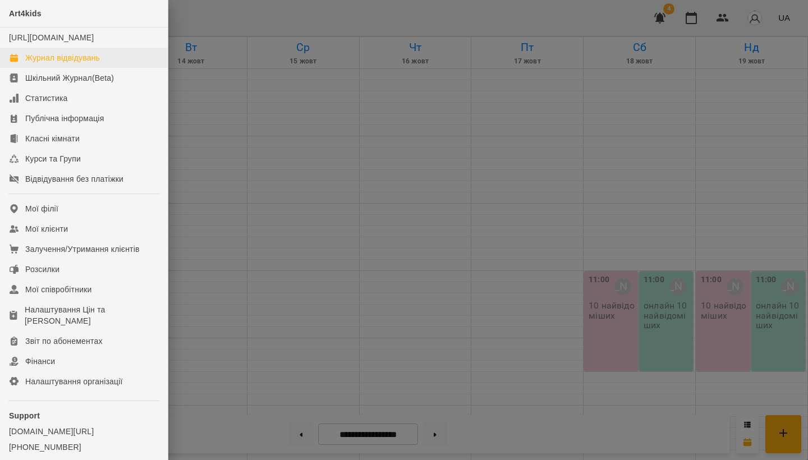
click at [59, 63] on div "Журнал відвідувань" at bounding box center [62, 57] width 75 height 11
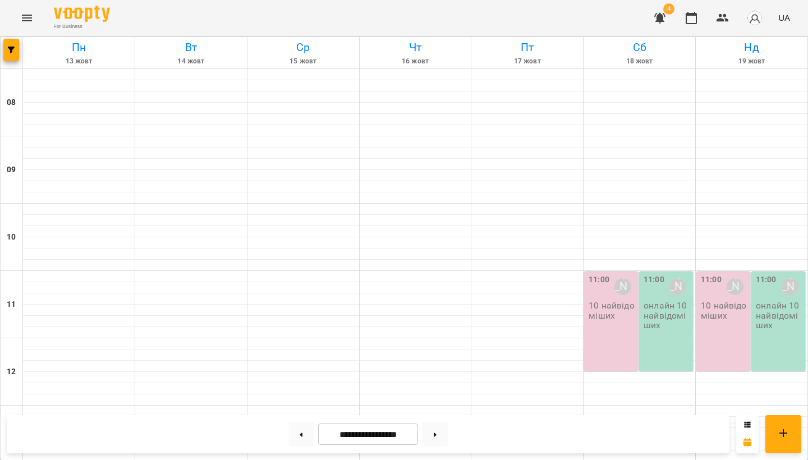
scroll to position [231, 0]
click at [300, 434] on icon at bounding box center [301, 435] width 3 height 4
click at [300, 436] on icon at bounding box center [301, 435] width 3 height 4
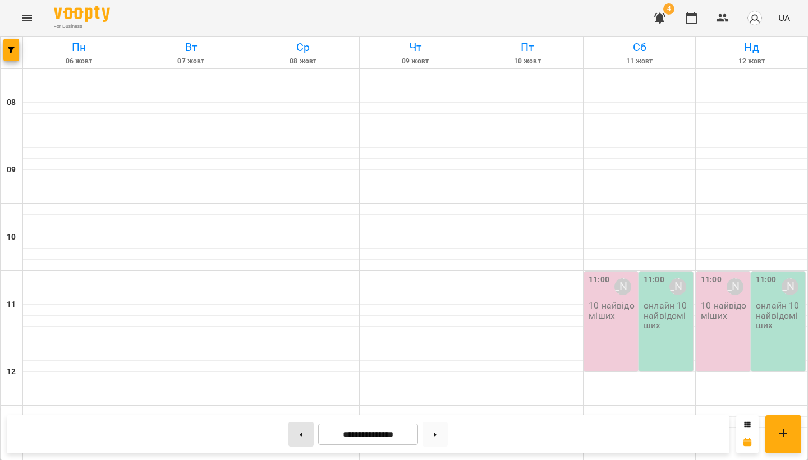
click at [300, 436] on icon at bounding box center [301, 435] width 3 height 4
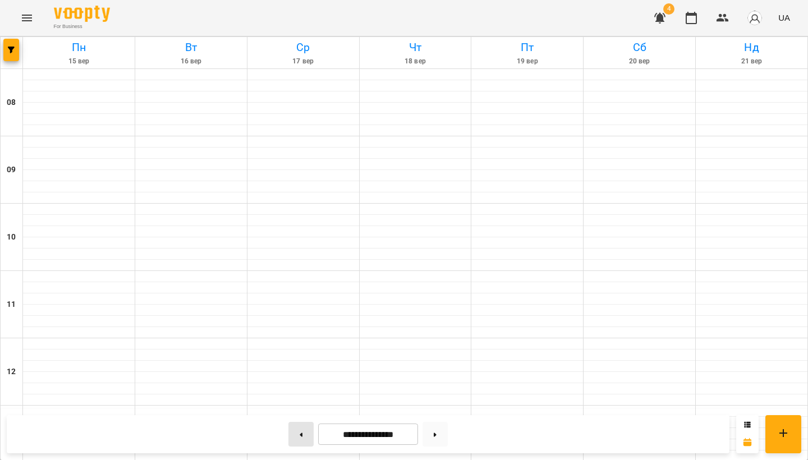
click at [300, 436] on icon at bounding box center [301, 435] width 3 height 4
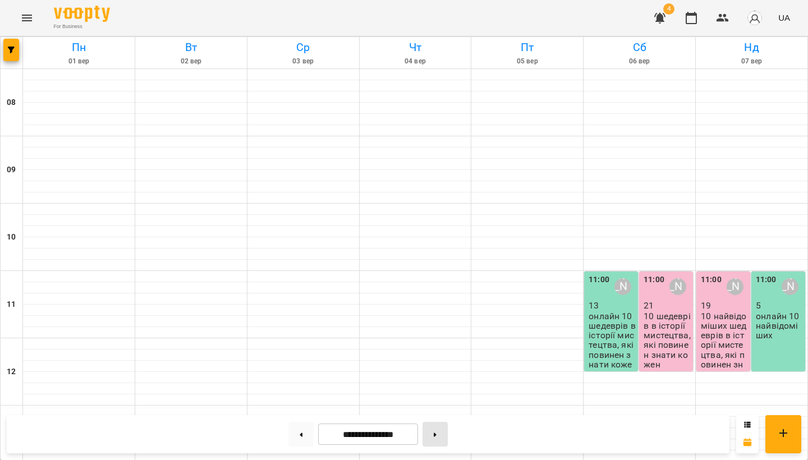
click at [437, 433] on icon at bounding box center [435, 435] width 3 height 4
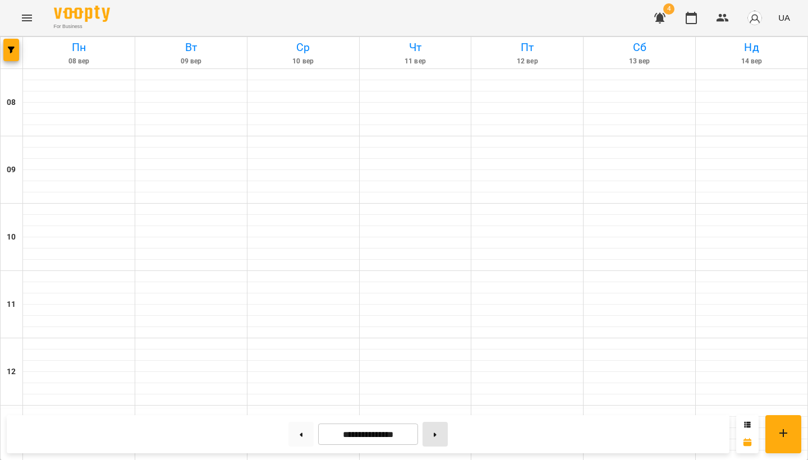
type input "**********"
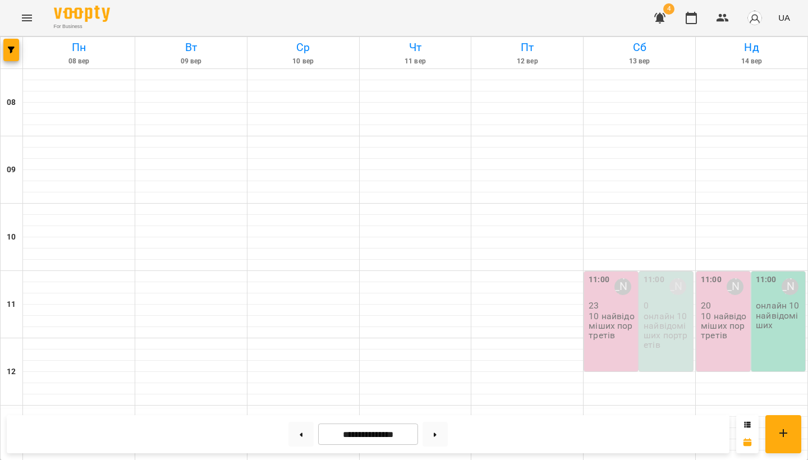
click at [611, 312] on p "10 найвідоміших портретів" at bounding box center [612, 326] width 47 height 29
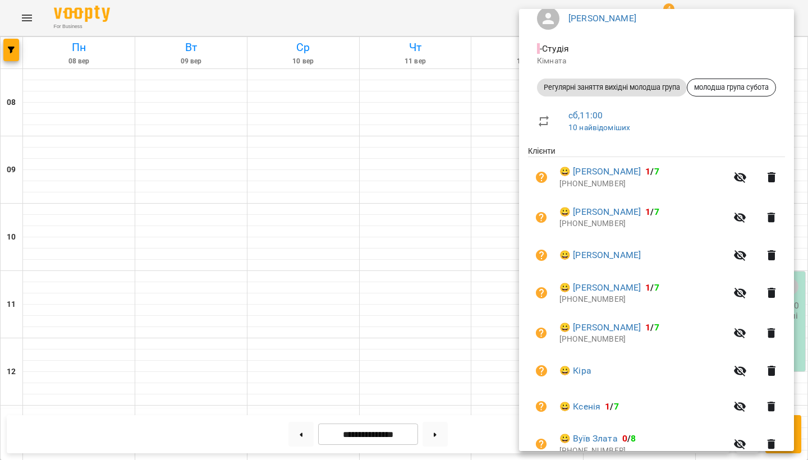
scroll to position [105, 0]
click at [479, 168] on div at bounding box center [404, 230] width 808 height 460
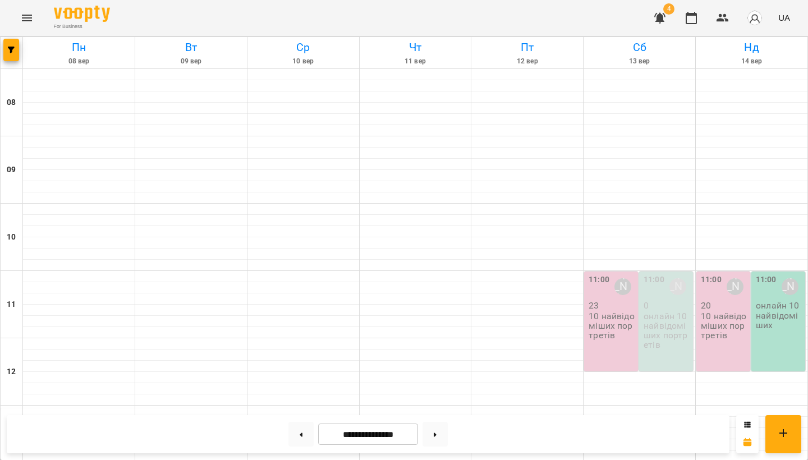
click at [610, 312] on p "10 найвідоміших портретів" at bounding box center [612, 326] width 47 height 29
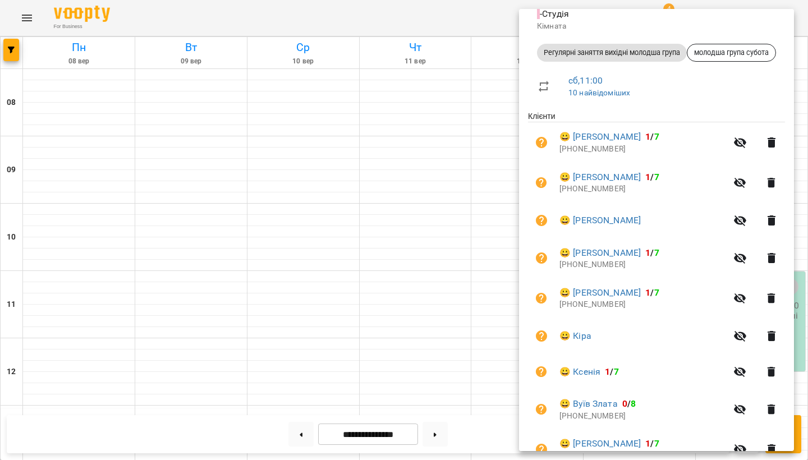
scroll to position [146, 0]
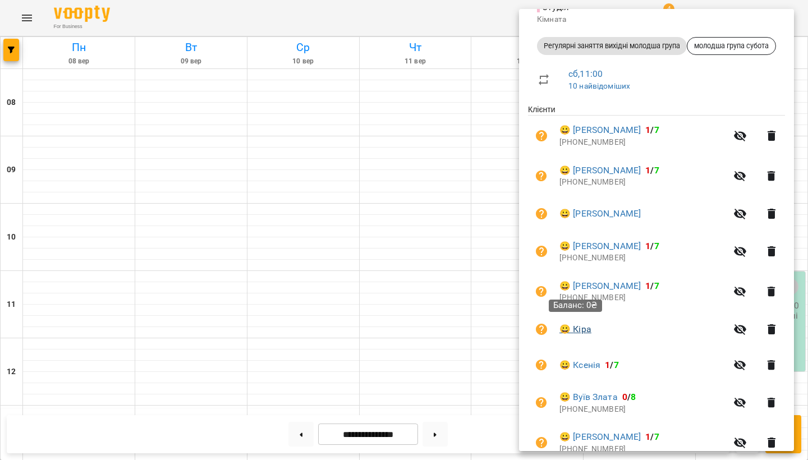
click at [583, 326] on link "😀 [PERSON_NAME]" at bounding box center [576, 329] width 32 height 13
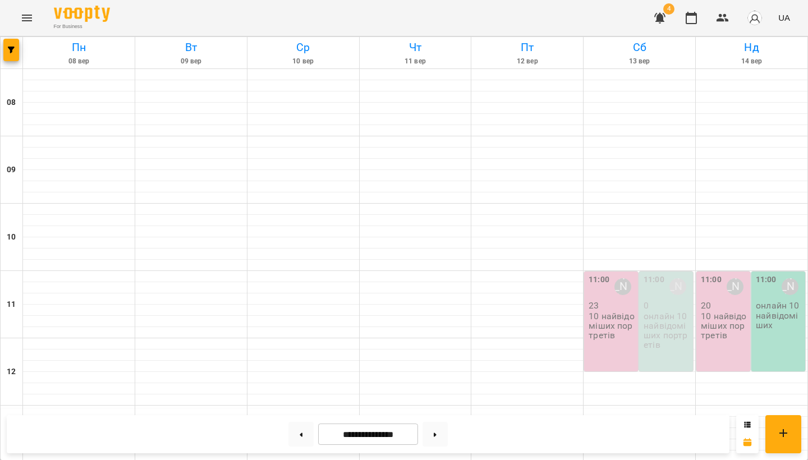
click at [621, 329] on p "10 найвідоміших портретів" at bounding box center [612, 326] width 47 height 29
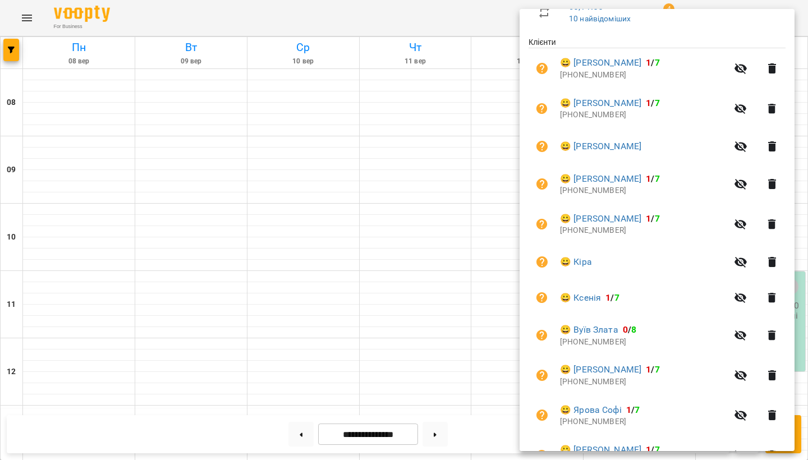
scroll to position [228, 0]
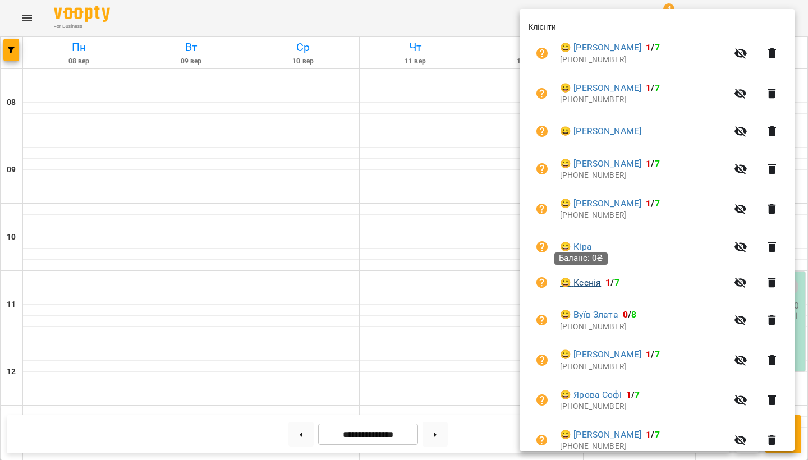
click at [587, 280] on link "😀 [PERSON_NAME]" at bounding box center [580, 282] width 41 height 13
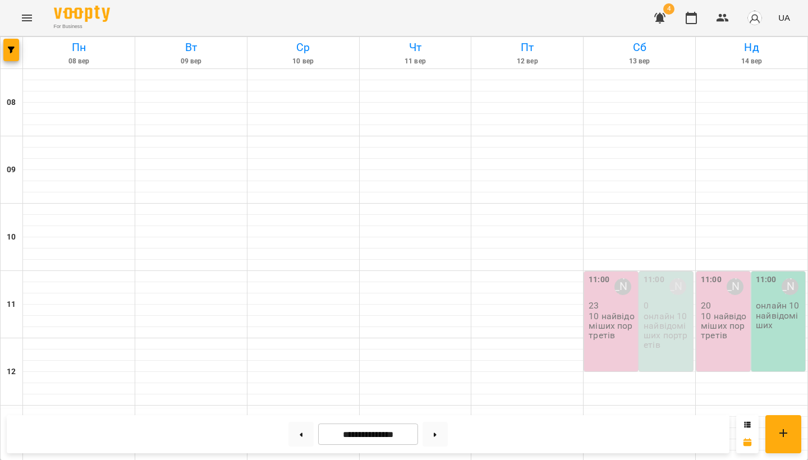
click at [602, 315] on p "10 найвідоміших портретів" at bounding box center [612, 326] width 47 height 29
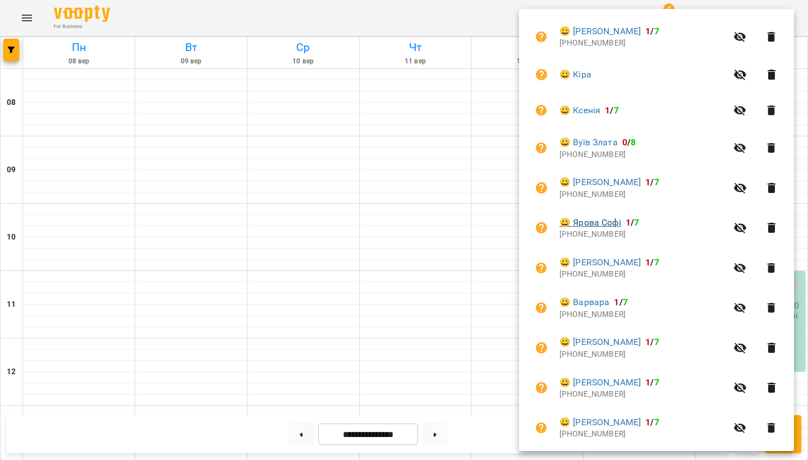
scroll to position [402, 0]
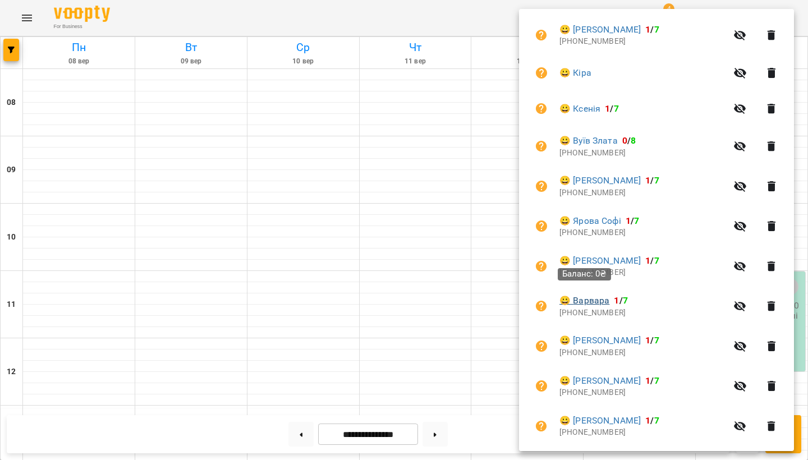
click at [606, 296] on link "😀 [PERSON_NAME]" at bounding box center [585, 300] width 50 height 13
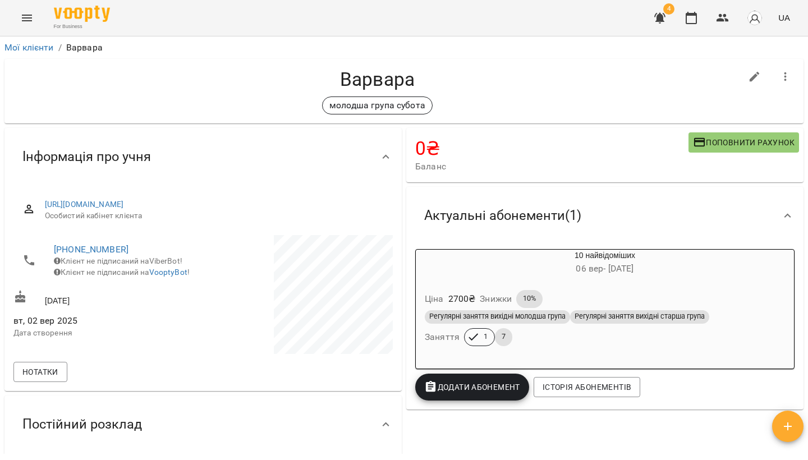
click at [25, 17] on icon "Menu" at bounding box center [26, 17] width 13 height 13
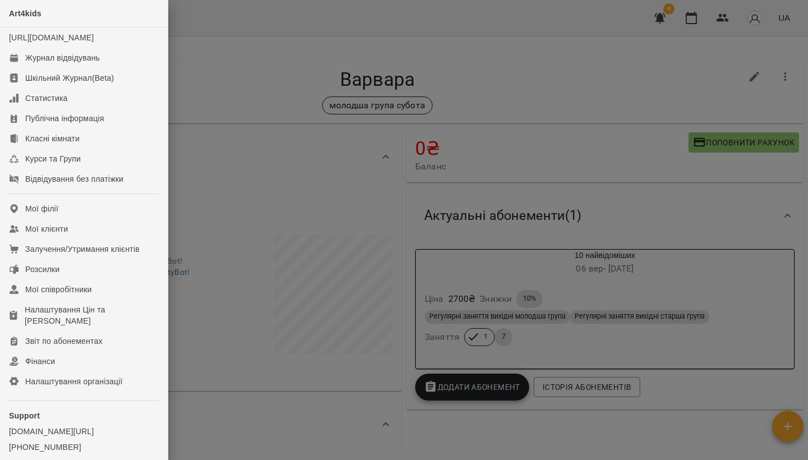
click at [210, 59] on div at bounding box center [404, 230] width 808 height 460
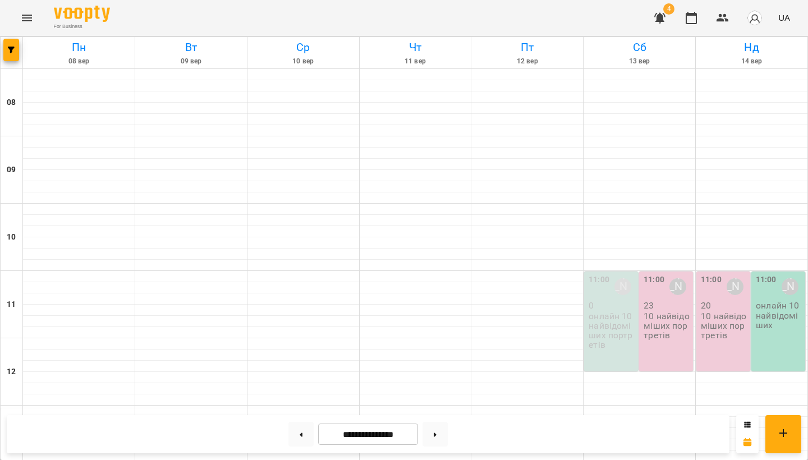
click at [666, 335] on p "10 найвідоміших портретів" at bounding box center [667, 326] width 47 height 29
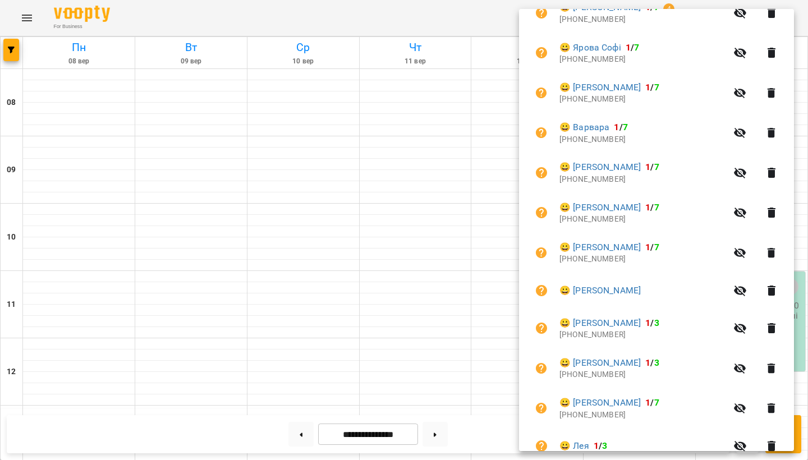
scroll to position [577, 0]
click at [507, 145] on div at bounding box center [404, 230] width 808 height 460
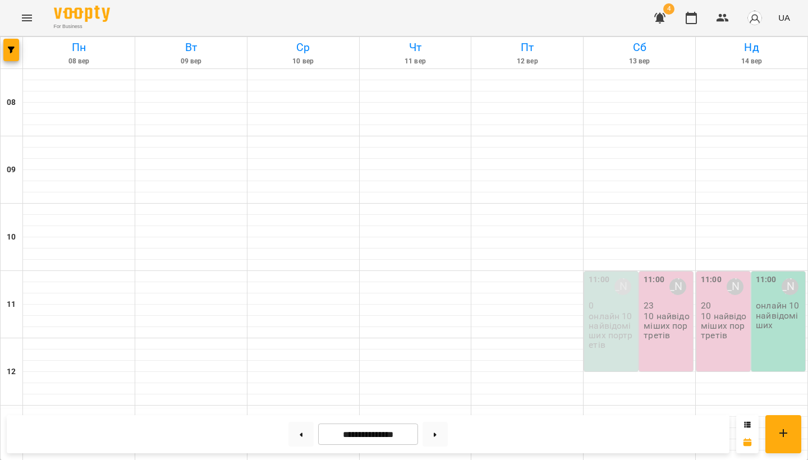
click at [728, 315] on p "10 найвідоміших портретів" at bounding box center [724, 326] width 47 height 29
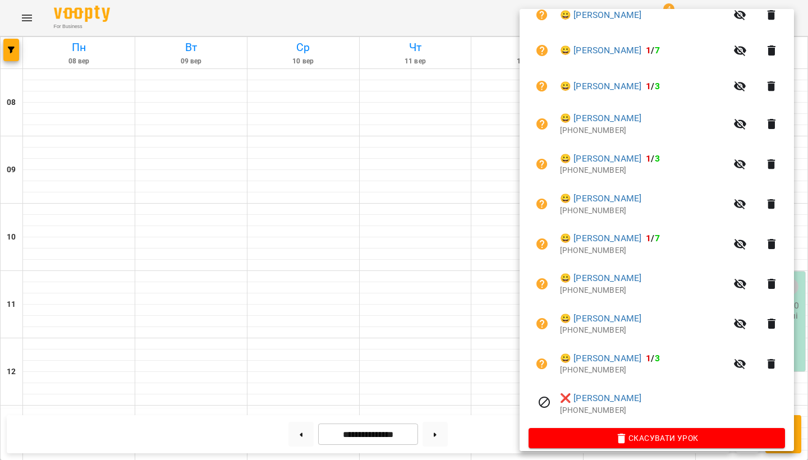
scroll to position [651, 0]
click at [386, 319] on div at bounding box center [404, 230] width 808 height 460
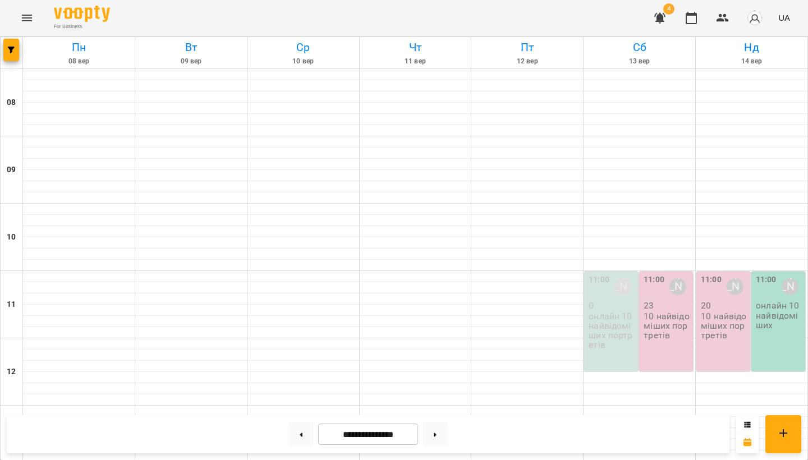
click at [659, 319] on p "10 найвідоміших портретів" at bounding box center [667, 326] width 47 height 29
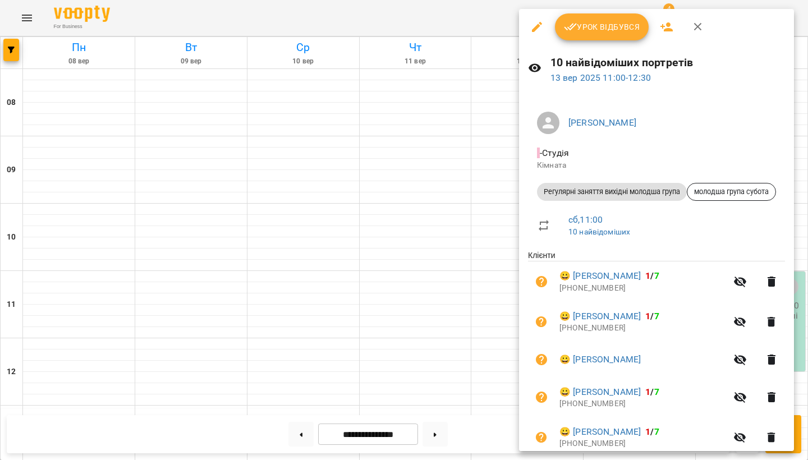
click at [416, 280] on div at bounding box center [404, 230] width 808 height 460
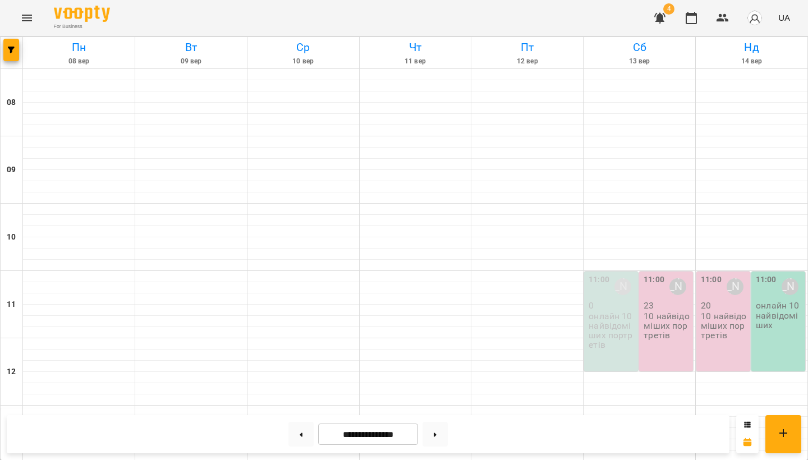
click at [657, 317] on p "10 найвідоміших портретів" at bounding box center [667, 326] width 47 height 29
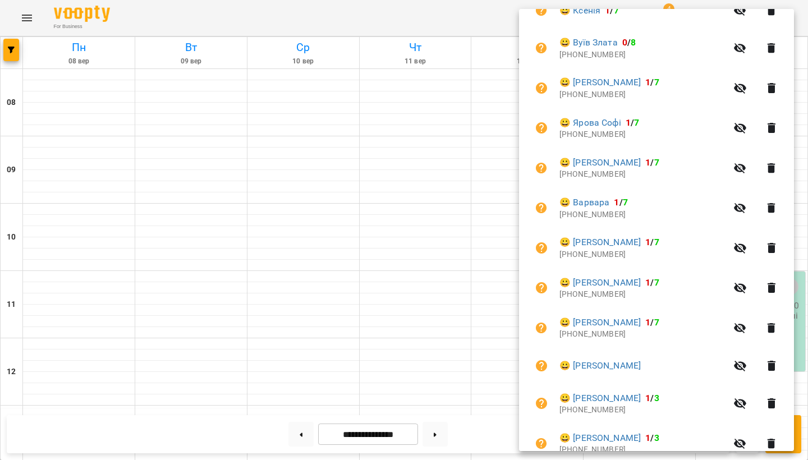
scroll to position [502, 0]
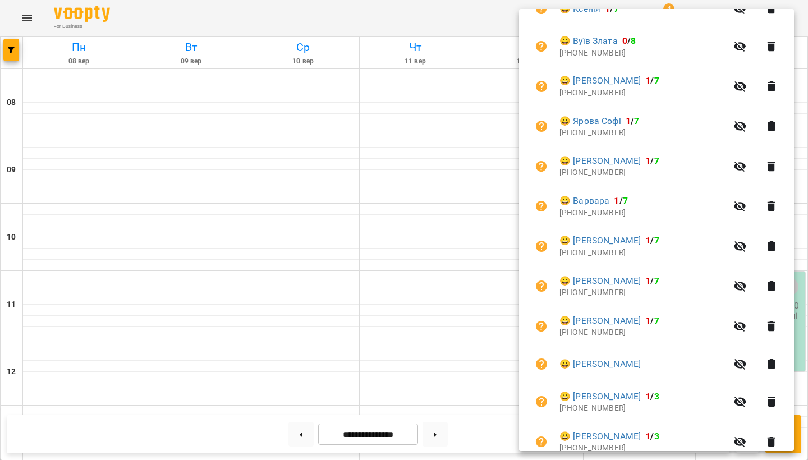
click at [517, 265] on div at bounding box center [404, 230] width 808 height 460
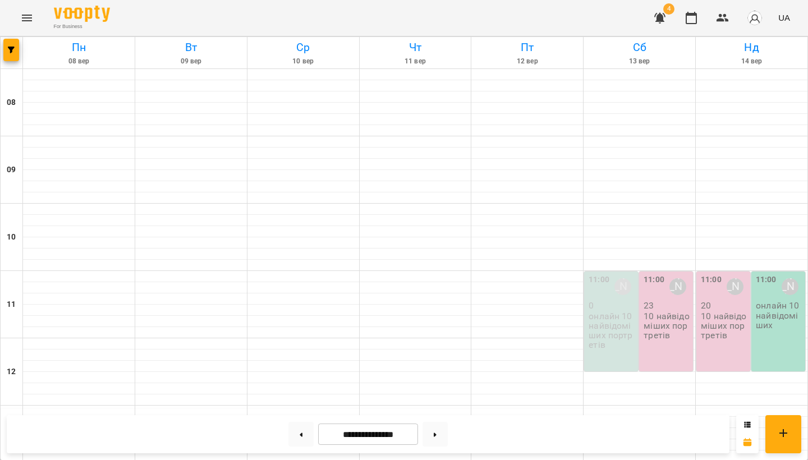
click at [649, 320] on p "10 найвідоміших портретів" at bounding box center [667, 326] width 47 height 29
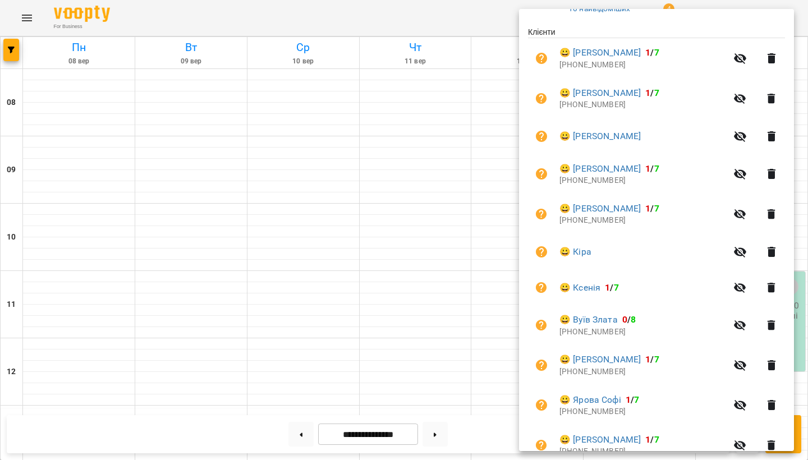
scroll to position [230, 0]
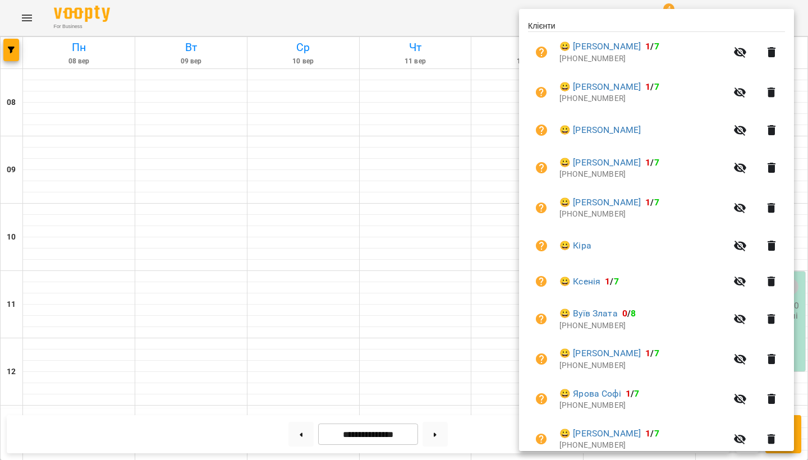
click at [438, 272] on div at bounding box center [404, 230] width 808 height 460
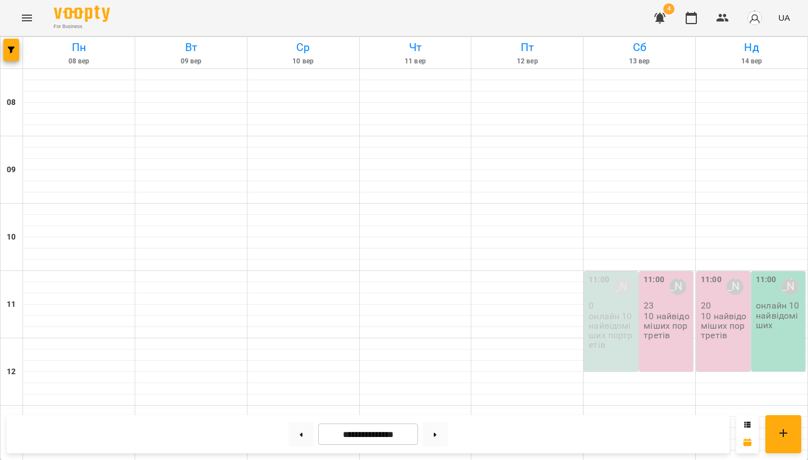
click at [655, 331] on p "10 найвідоміших портретів" at bounding box center [667, 326] width 47 height 29
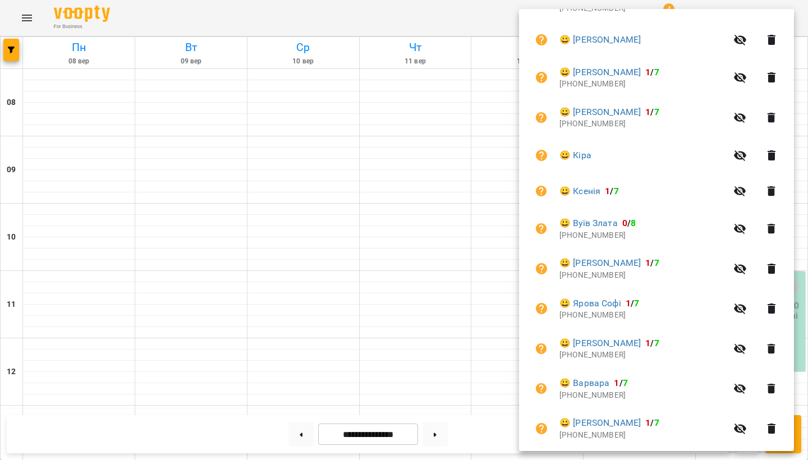
scroll to position [321, 0]
click at [775, 188] on icon "button" at bounding box center [772, 190] width 8 height 10
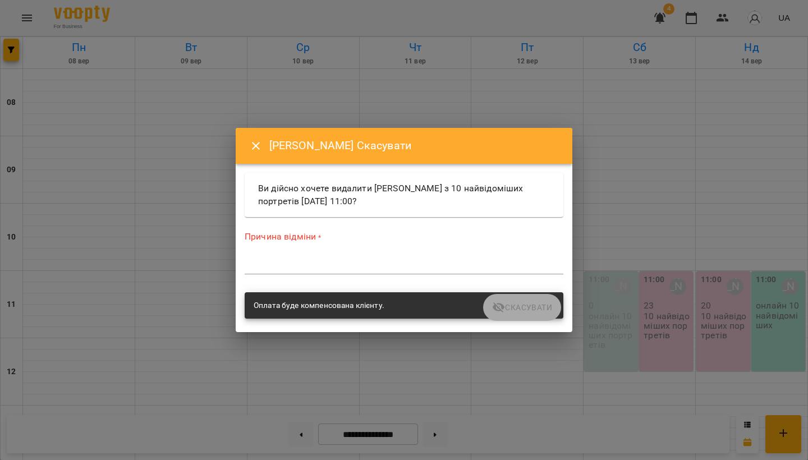
click at [319, 271] on div "*" at bounding box center [404, 265] width 319 height 17
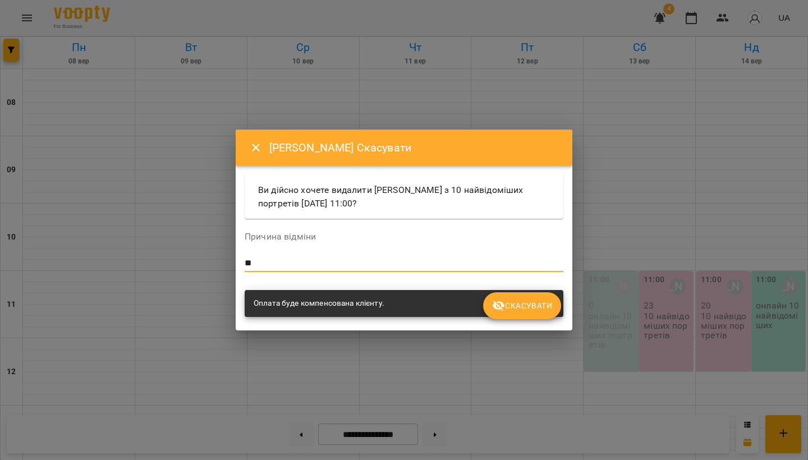
type textarea "*"
type textarea "**********"
click at [434, 308] on div "Оплата буде компенсована клієнту." at bounding box center [404, 303] width 319 height 27
click at [375, 306] on div "Оплата буде компенсована клієнту." at bounding box center [319, 304] width 131 height 20
click at [538, 311] on span "Скасувати" at bounding box center [522, 305] width 60 height 13
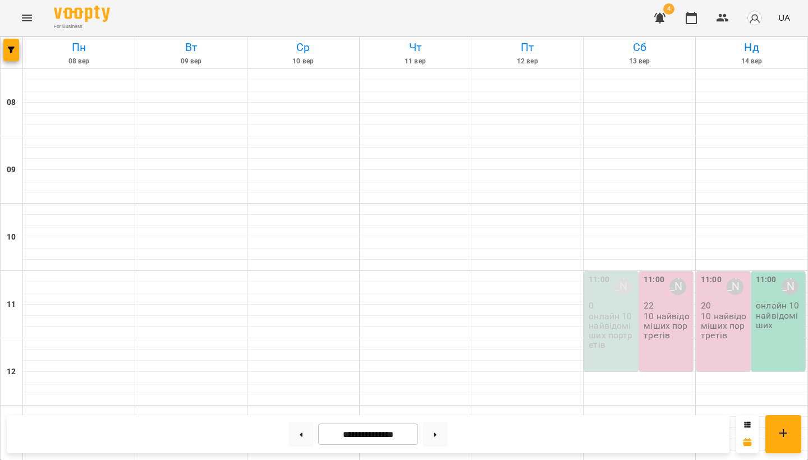
click at [726, 319] on p "10 найвідоміших портретів" at bounding box center [724, 326] width 47 height 29
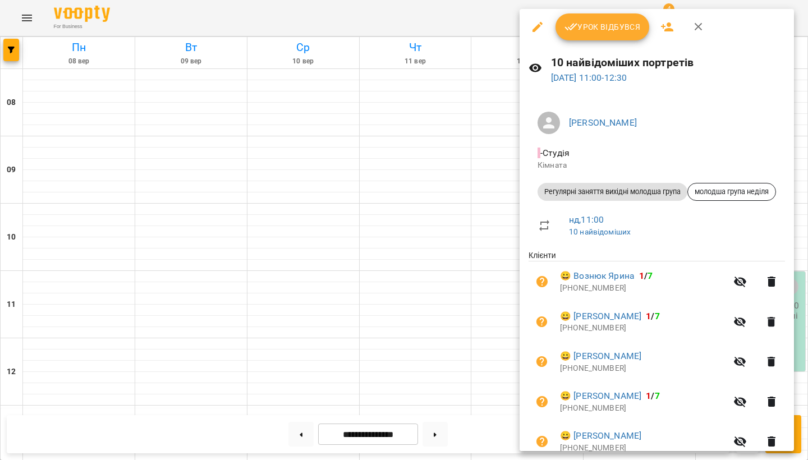
click at [662, 28] on icon "button" at bounding box center [667, 26] width 12 height 9
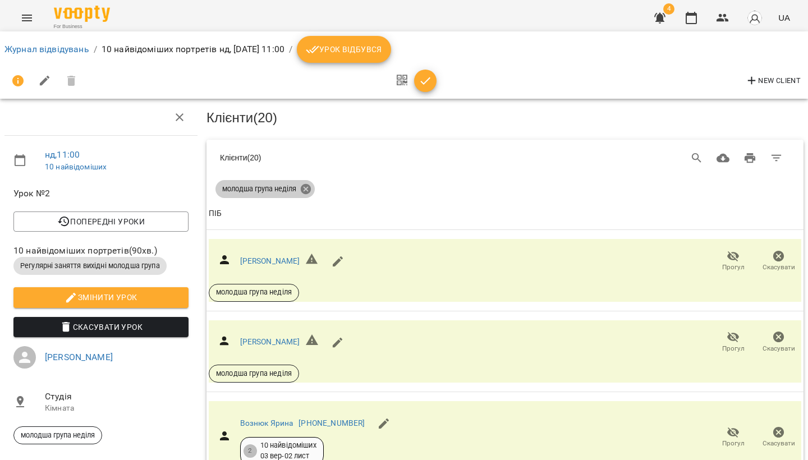
click at [308, 186] on icon at bounding box center [306, 189] width 10 height 10
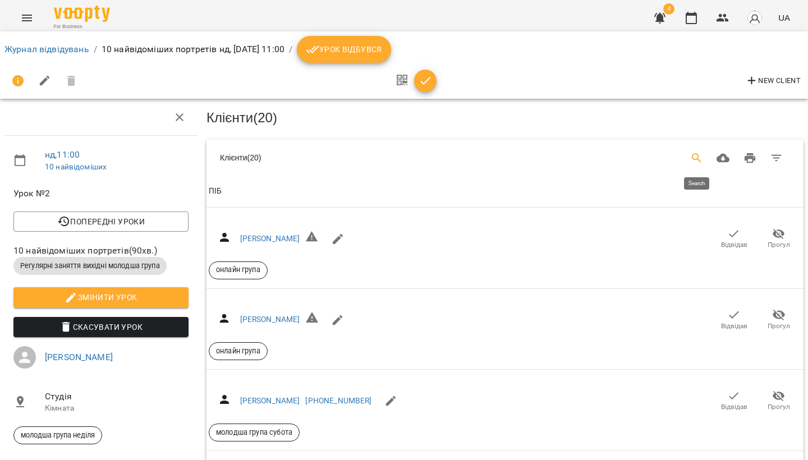
click at [691, 154] on icon "Search" at bounding box center [696, 158] width 13 height 13
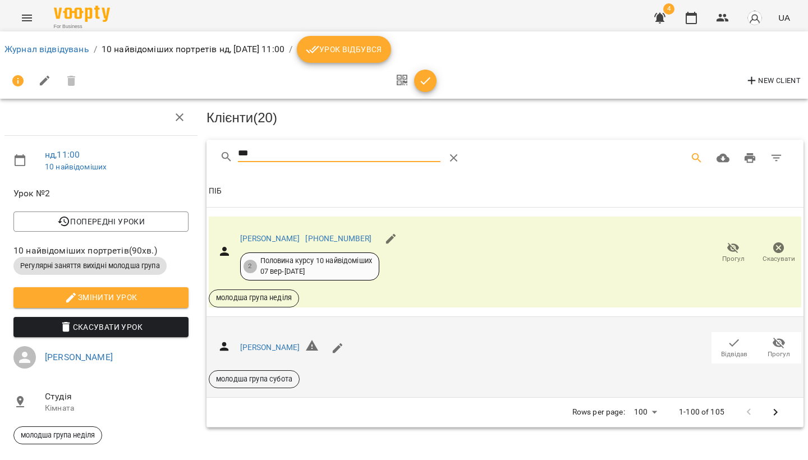
type input "***"
click at [739, 350] on span "Відвідав" at bounding box center [734, 355] width 26 height 10
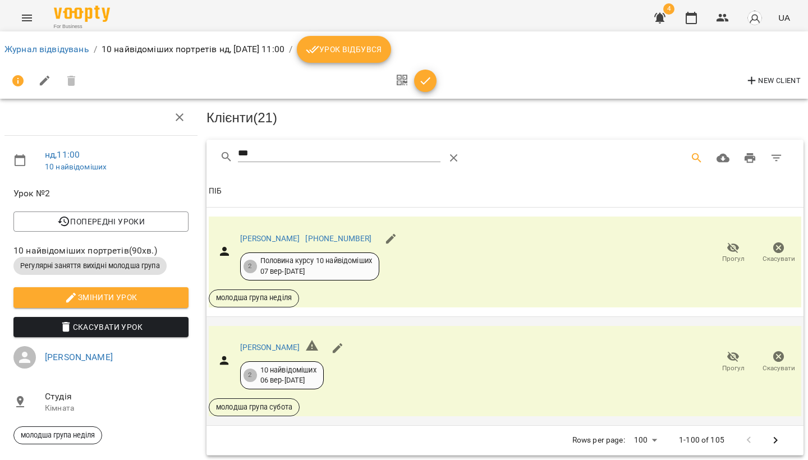
click at [33, 13] on icon "Menu" at bounding box center [26, 17] width 13 height 13
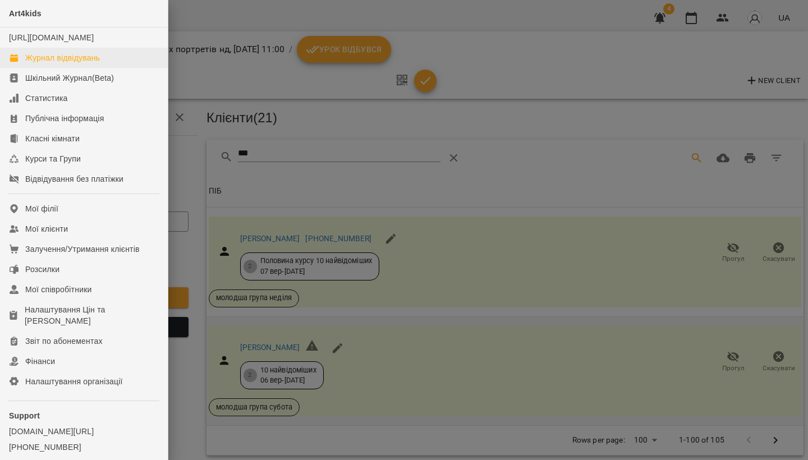
click at [54, 63] on div "Журнал відвідувань" at bounding box center [62, 57] width 75 height 11
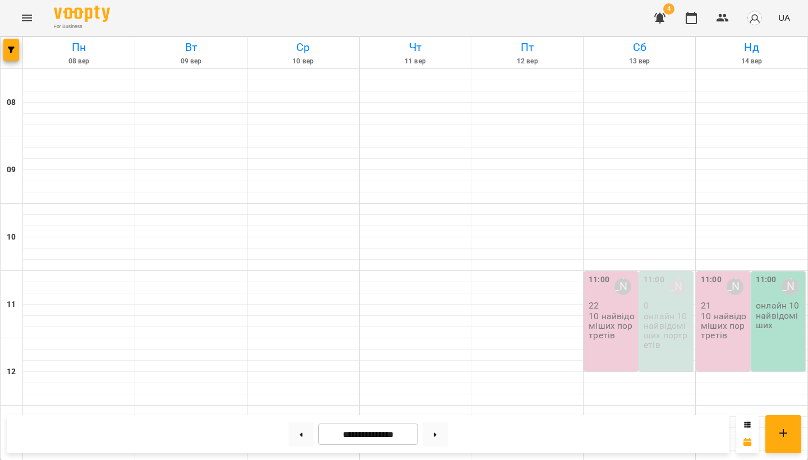
click at [611, 326] on p "10 найвідоміших портретів" at bounding box center [612, 326] width 47 height 29
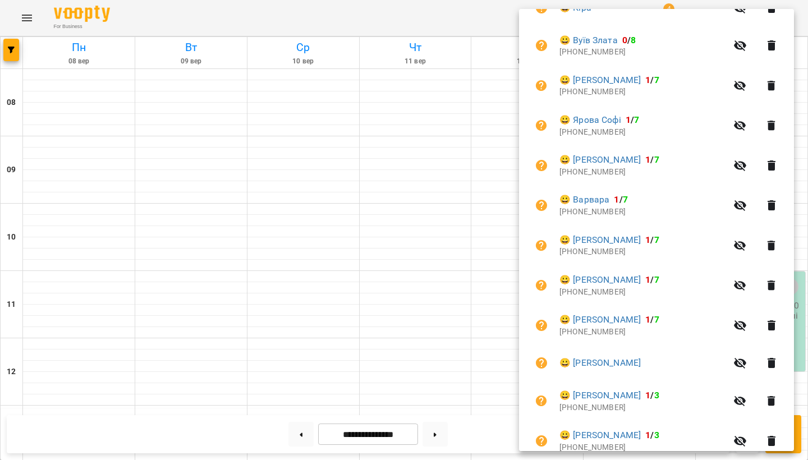
scroll to position [474, 0]
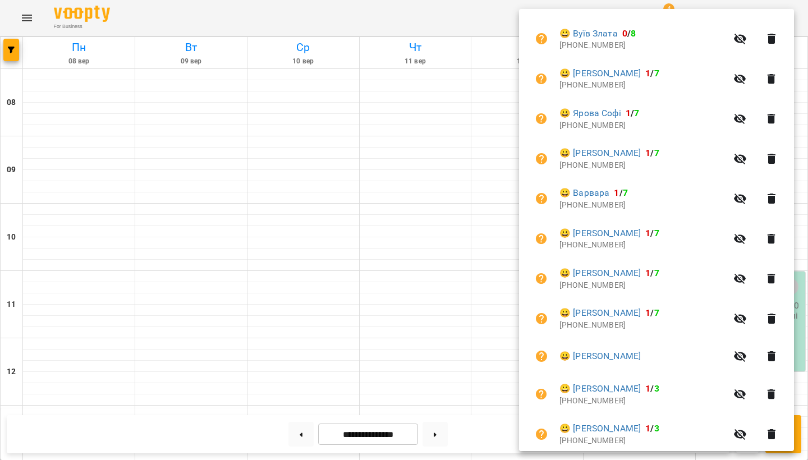
click at [776, 154] on icon "button" at bounding box center [772, 159] width 8 height 10
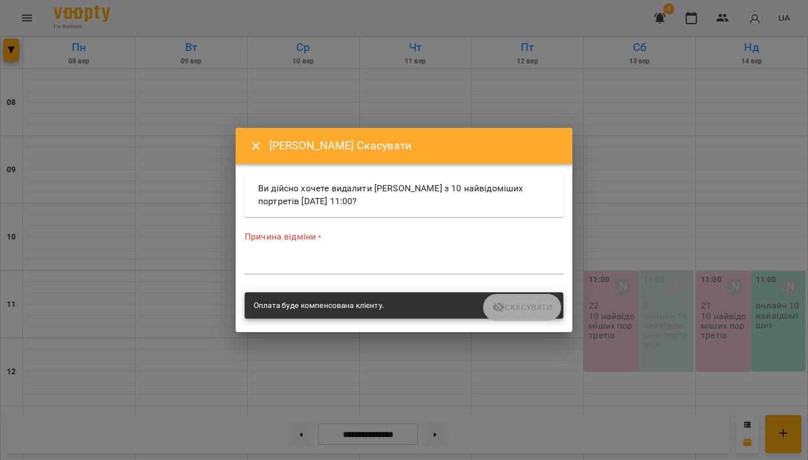
click at [392, 253] on div "Причина відміни * *" at bounding box center [404, 255] width 319 height 48
click at [369, 266] on textarea at bounding box center [404, 265] width 319 height 10
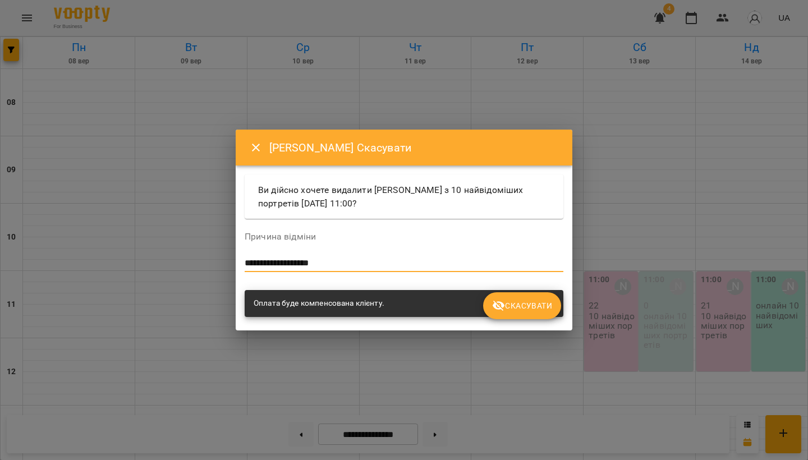
type textarea "**********"
click at [534, 306] on span "Скасувати" at bounding box center [522, 305] width 60 height 13
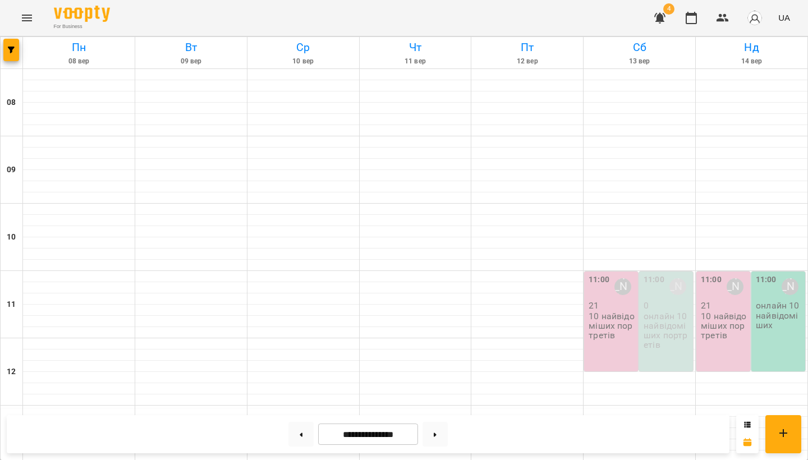
click at [596, 312] on p "10 найвідоміших портретів" at bounding box center [612, 326] width 47 height 29
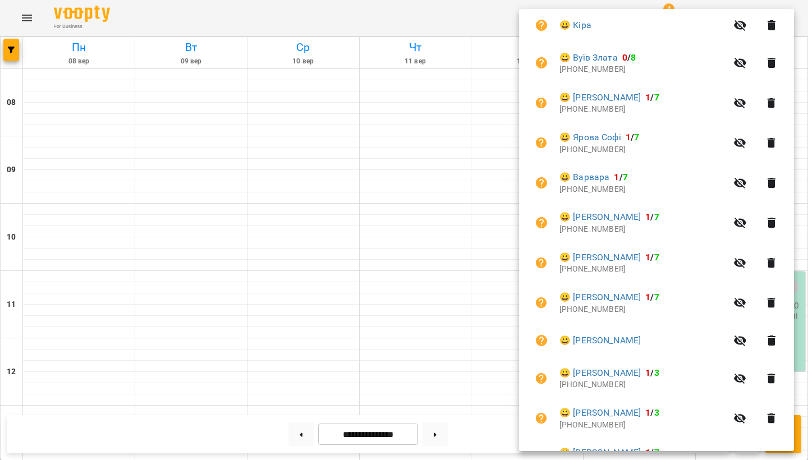
scroll to position [483, 0]
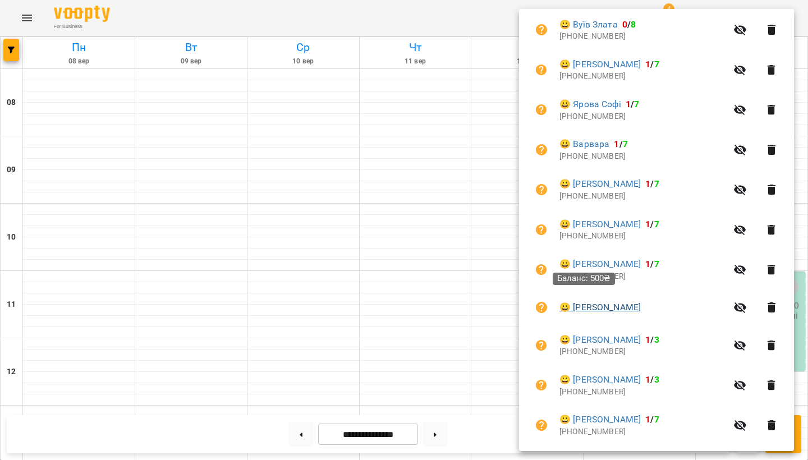
click at [598, 301] on link "😀 [PERSON_NAME]" at bounding box center [600, 307] width 81 height 13
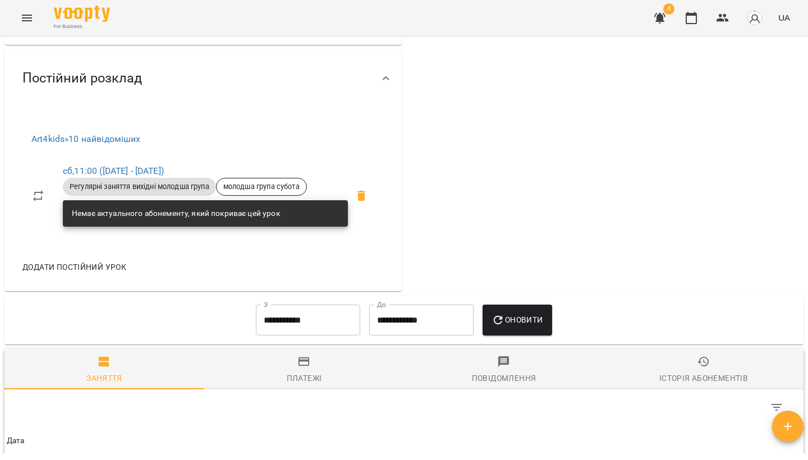
scroll to position [461, 0]
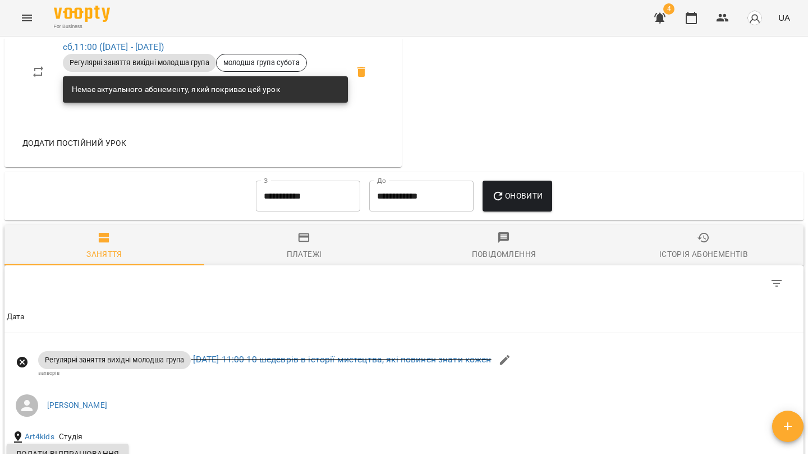
click at [306, 249] on div "Платежі" at bounding box center [304, 254] width 35 height 13
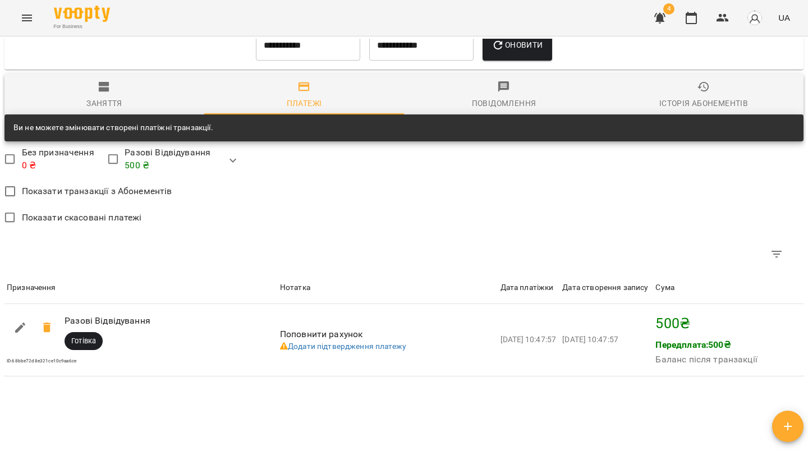
scroll to position [617, 0]
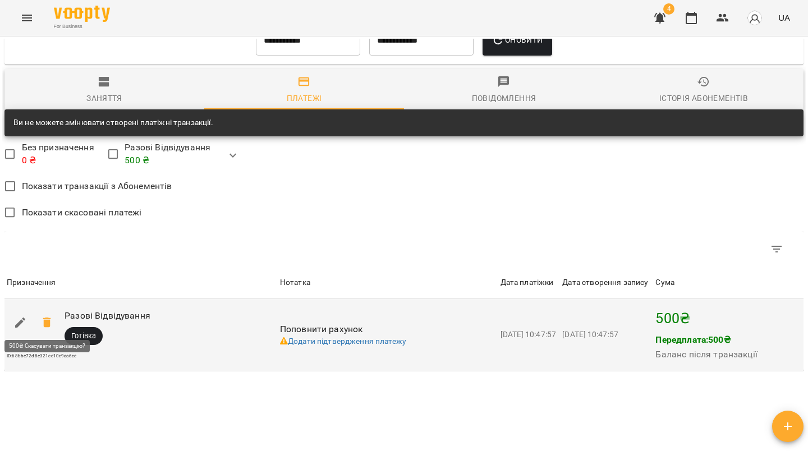
click at [42, 320] on icon at bounding box center [46, 322] width 13 height 13
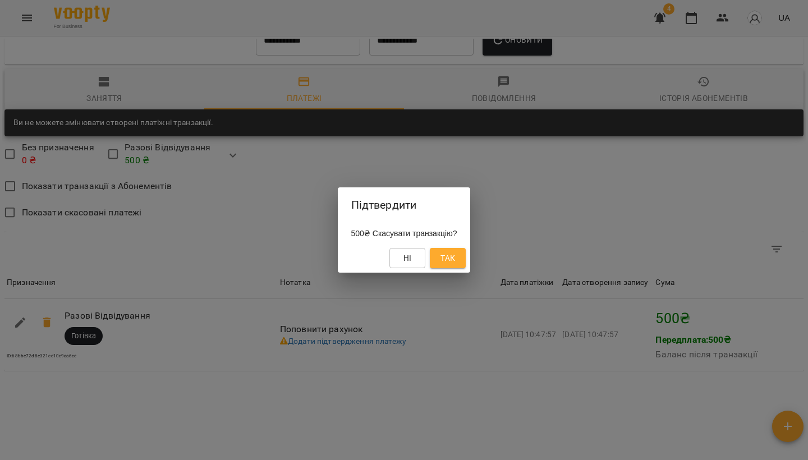
click at [455, 253] on span "Так" at bounding box center [448, 257] width 15 height 13
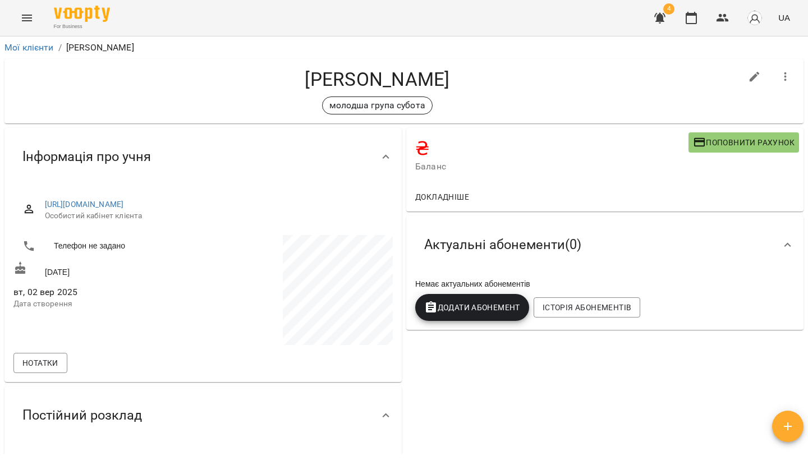
scroll to position [0, 0]
click at [28, 15] on icon "Menu" at bounding box center [26, 17] width 13 height 13
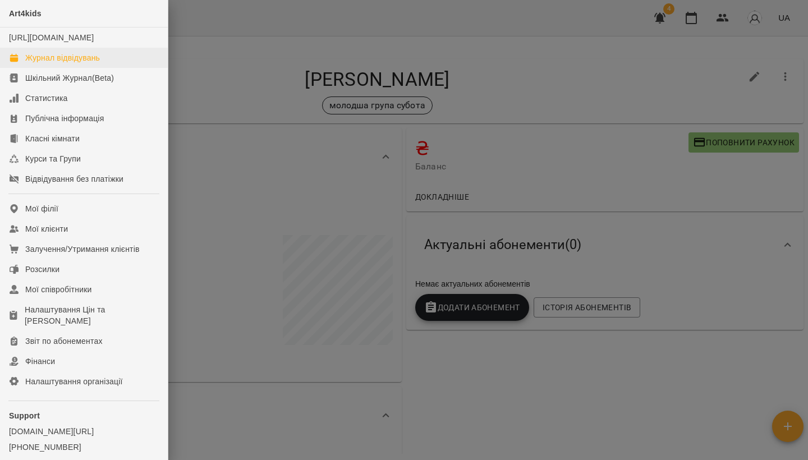
click at [42, 63] on div "Журнал відвідувань" at bounding box center [62, 57] width 75 height 11
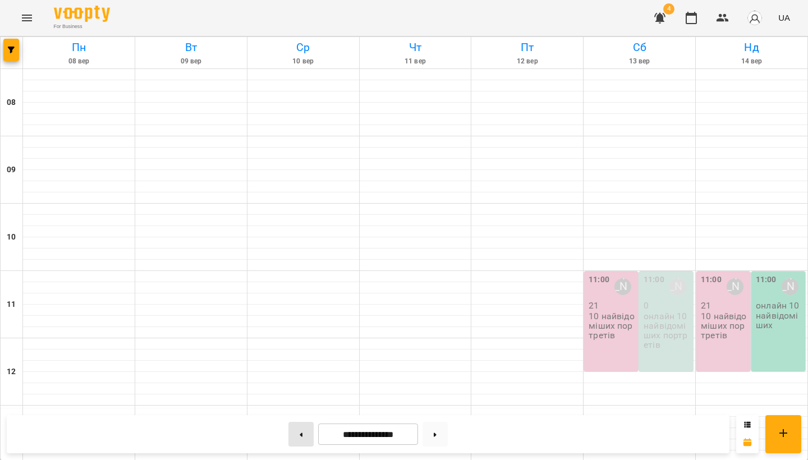
click at [293, 438] on button at bounding box center [300, 434] width 25 height 25
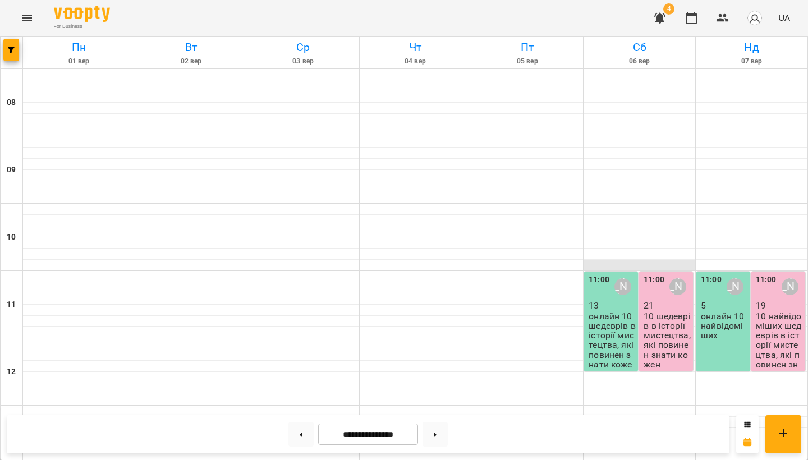
scroll to position [82, 0]
click at [666, 312] on p "10 шедеврів в історії мистецтва, які повинен знати кожен" at bounding box center [667, 341] width 47 height 58
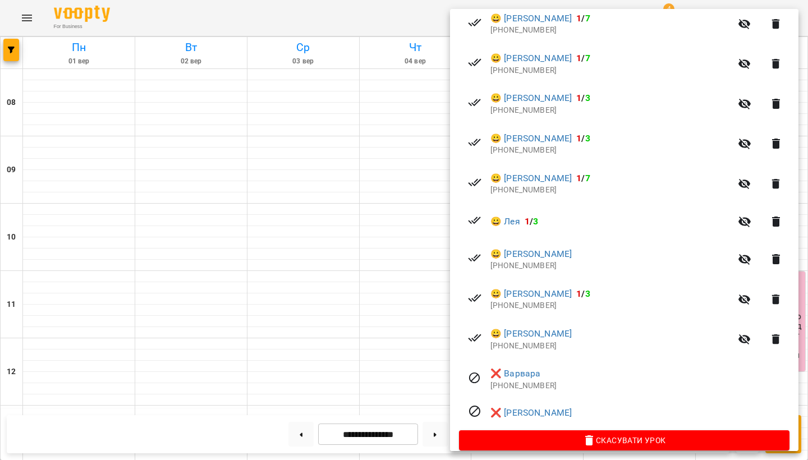
scroll to position [724, 0]
click at [333, 287] on div at bounding box center [404, 230] width 808 height 460
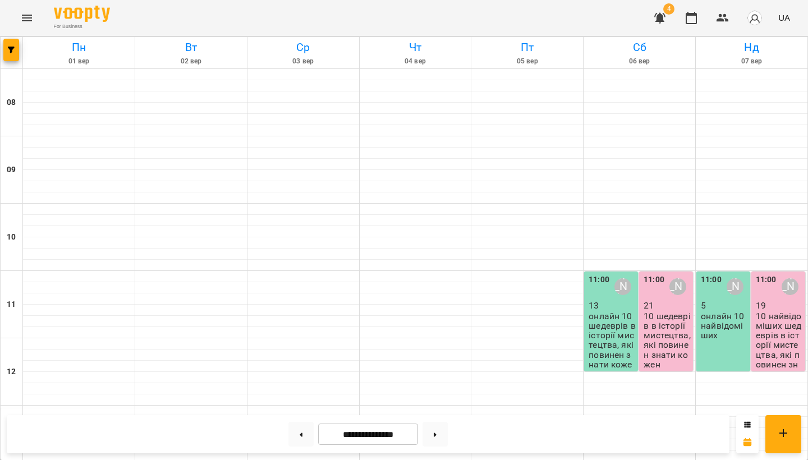
click at [780, 312] on p "10 найвідоміших шедеврів в історії мистецтва, які повинен знати кожен" at bounding box center [779, 346] width 47 height 68
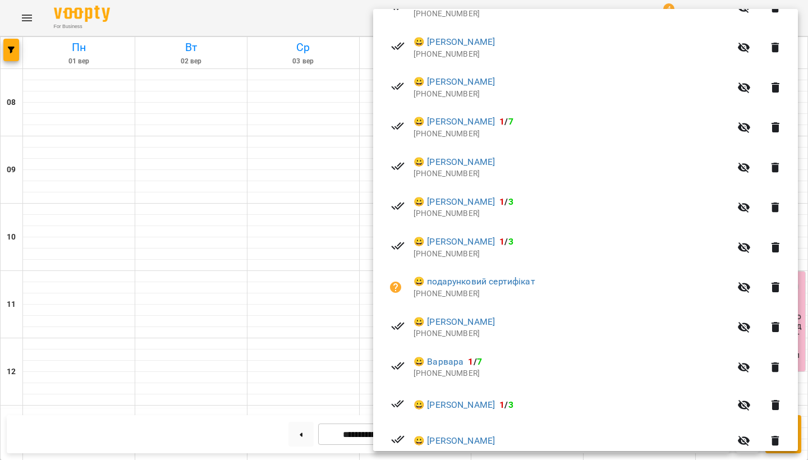
scroll to position [395, 0]
click at [282, 348] on div at bounding box center [404, 230] width 808 height 460
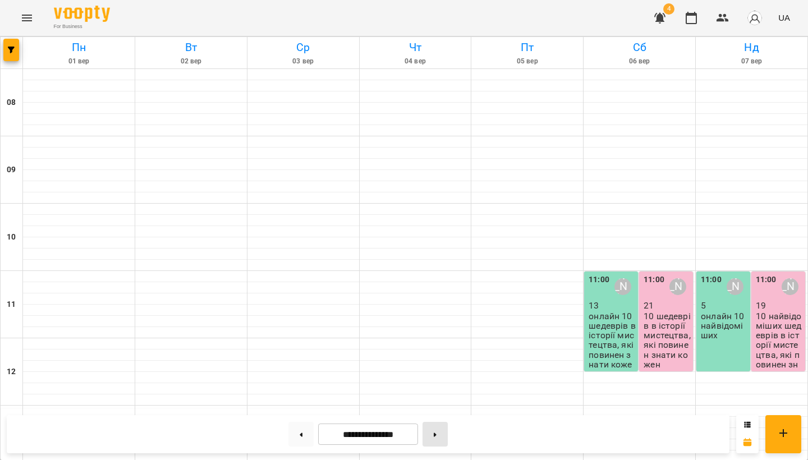
click at [442, 437] on button at bounding box center [435, 434] width 25 height 25
type input "**********"
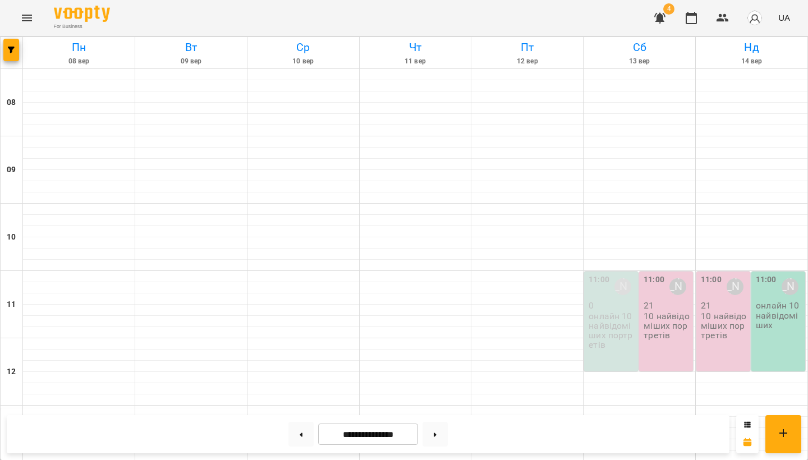
click at [670, 272] on div "11:00 [PERSON_NAME] 21 10 найвідоміших портретів" at bounding box center [666, 322] width 54 height 100
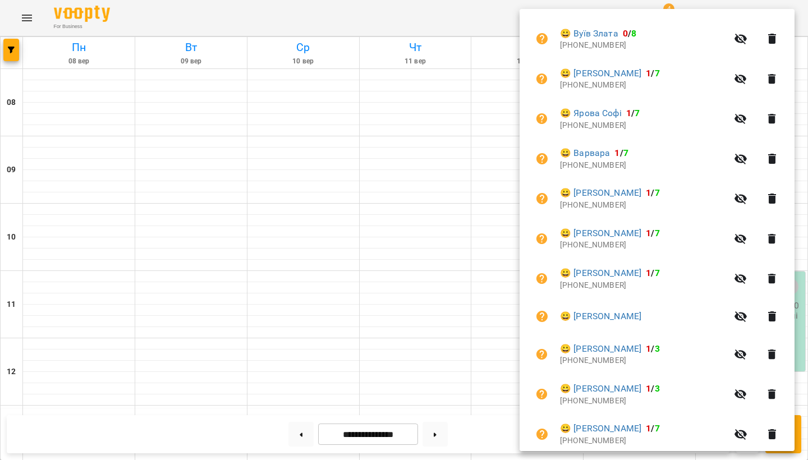
scroll to position [476, 0]
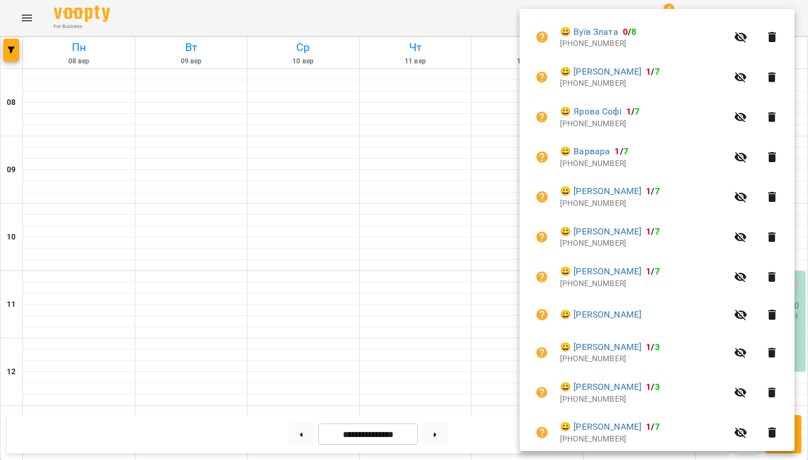
click at [776, 310] on icon "button" at bounding box center [772, 315] width 8 height 10
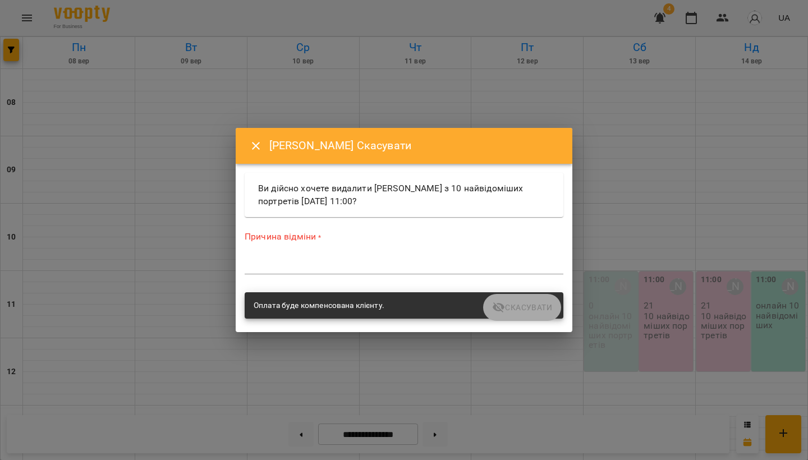
click at [315, 258] on div "*" at bounding box center [404, 265] width 319 height 17
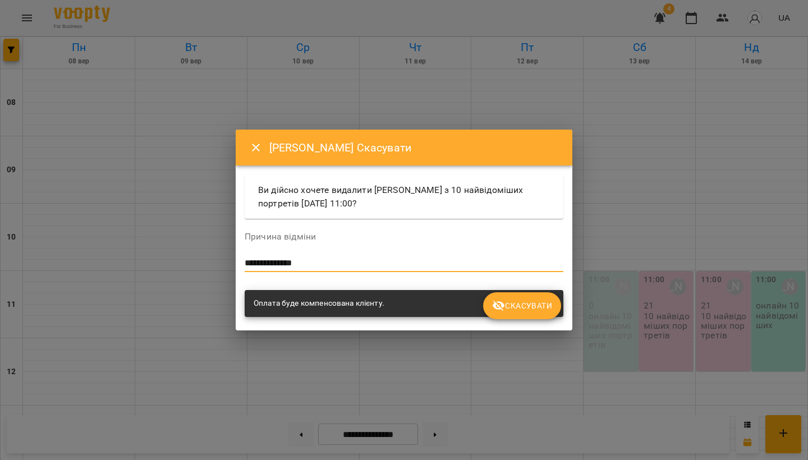
type textarea "**********"
click at [528, 304] on span "Скасувати" at bounding box center [522, 305] width 60 height 13
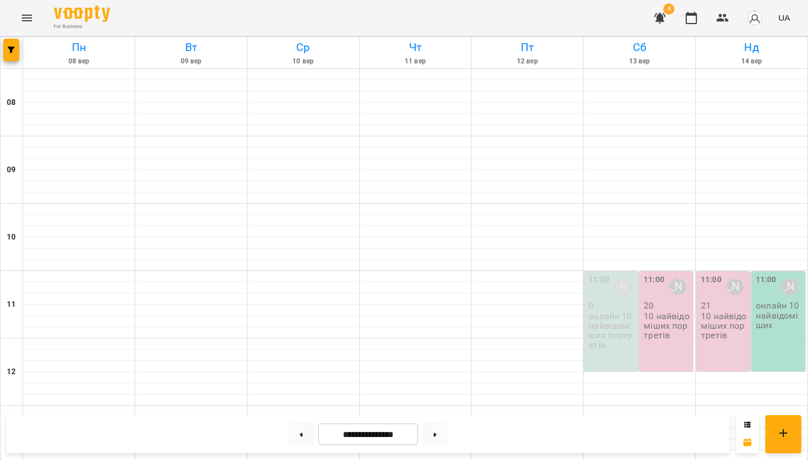
click at [682, 312] on p "10 найвідоміших портретів" at bounding box center [667, 326] width 47 height 29
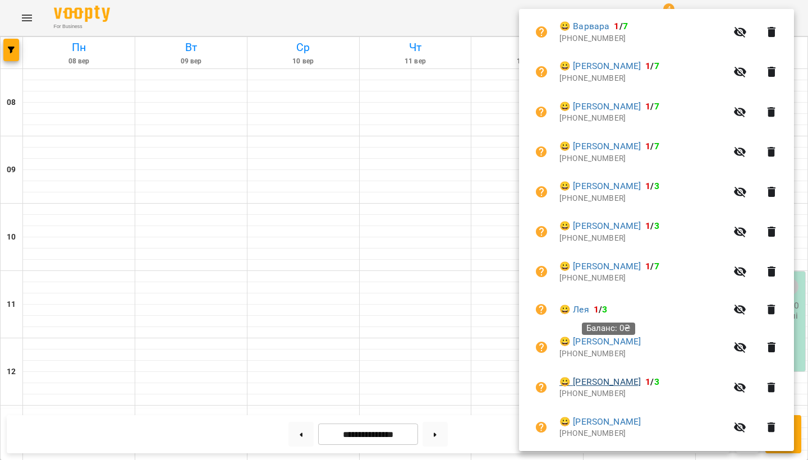
scroll to position [626, 0]
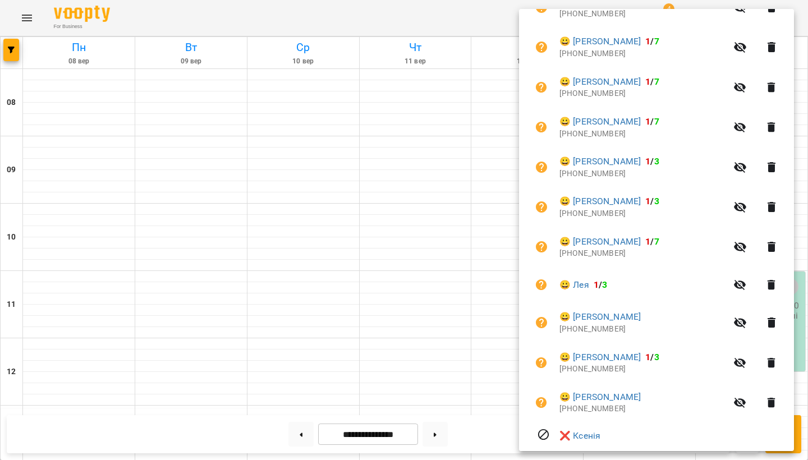
click at [776, 358] on icon "button" at bounding box center [772, 363] width 8 height 10
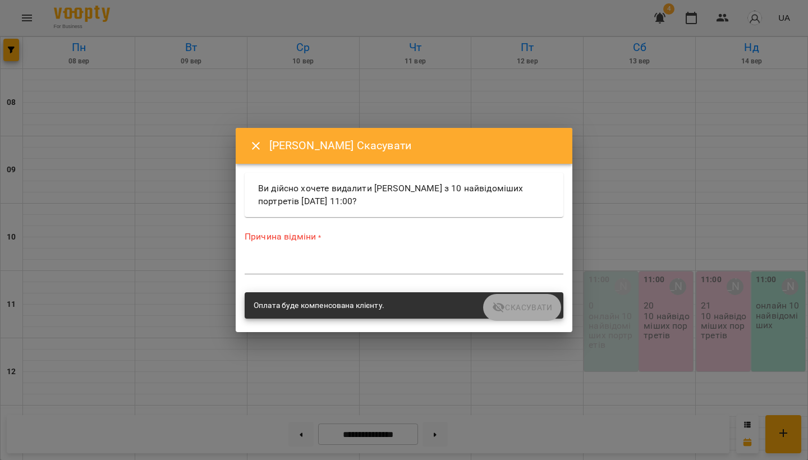
click at [305, 263] on textarea at bounding box center [404, 265] width 319 height 10
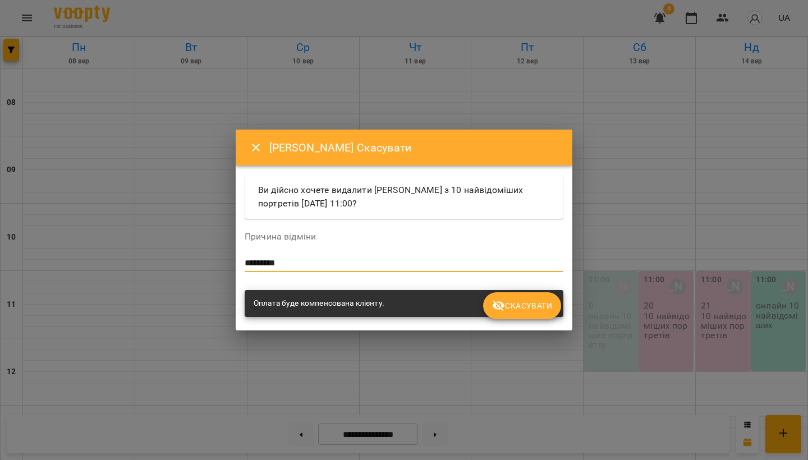
type textarea "*********"
click at [525, 301] on span "Скасувати" at bounding box center [522, 305] width 60 height 13
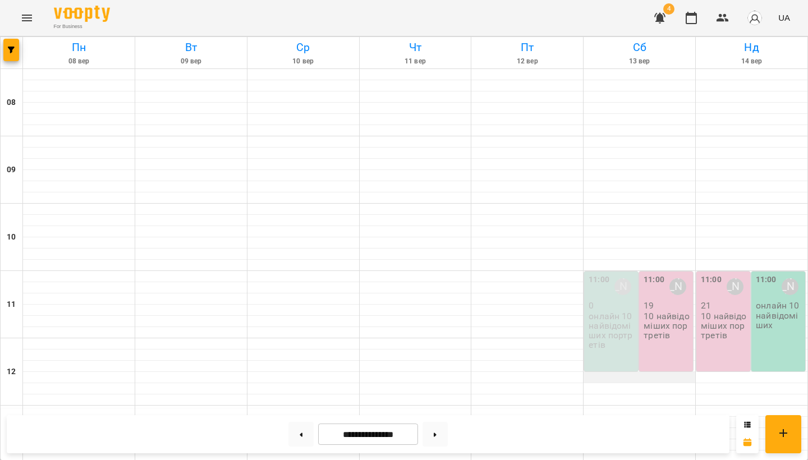
scroll to position [104, 0]
click at [662, 312] on p "10 найвідоміших портретів" at bounding box center [667, 326] width 47 height 29
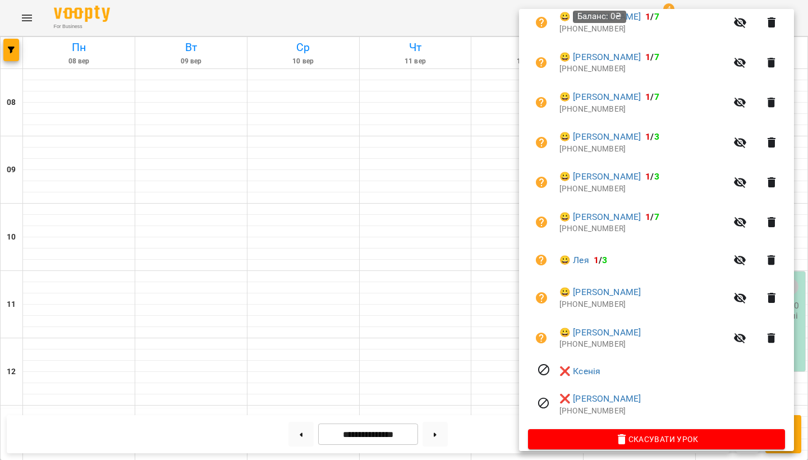
scroll to position [649, 0]
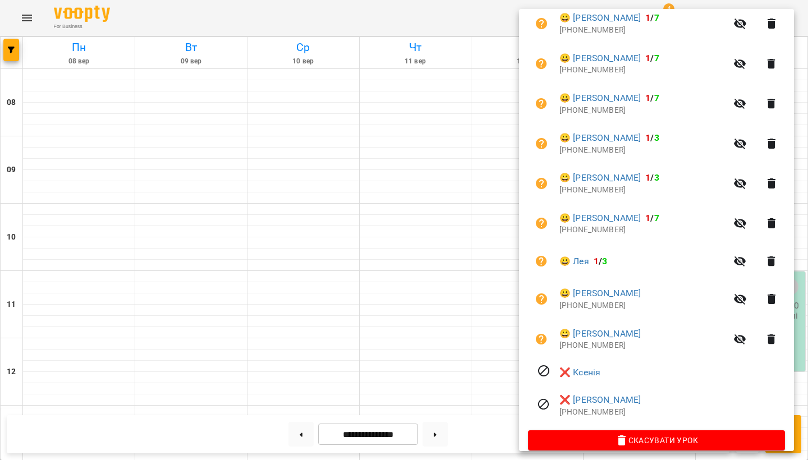
click at [443, 326] on div at bounding box center [404, 230] width 808 height 460
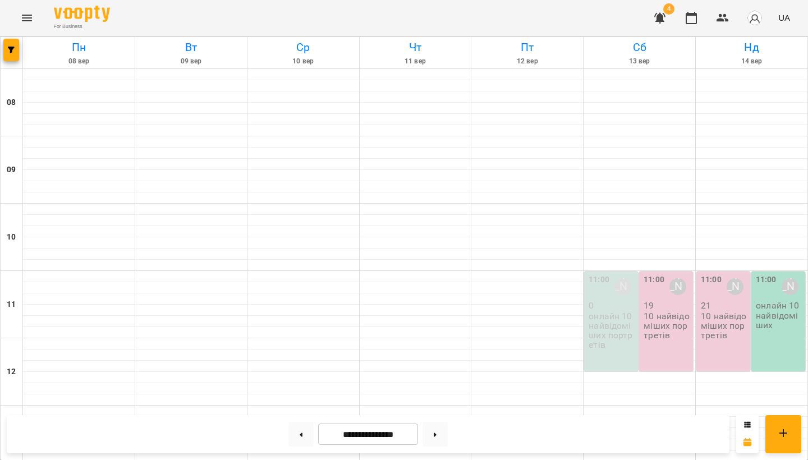
click at [739, 272] on div "11:00 [PERSON_NAME] 21 10 найвідоміших портретів" at bounding box center [724, 322] width 54 height 100
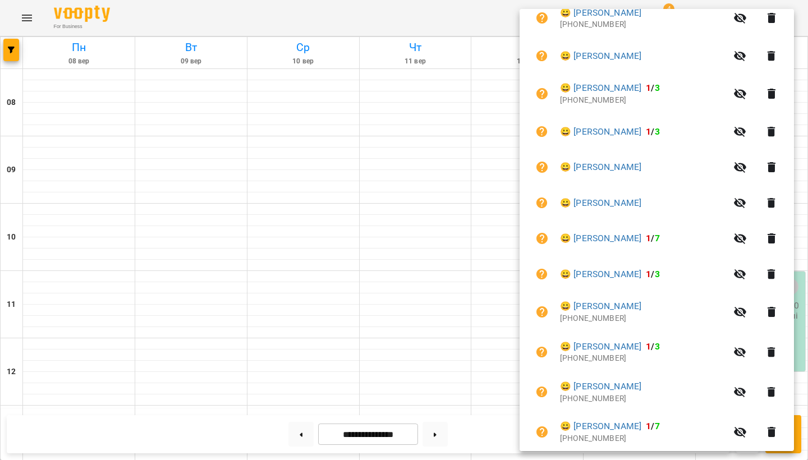
scroll to position [487, 0]
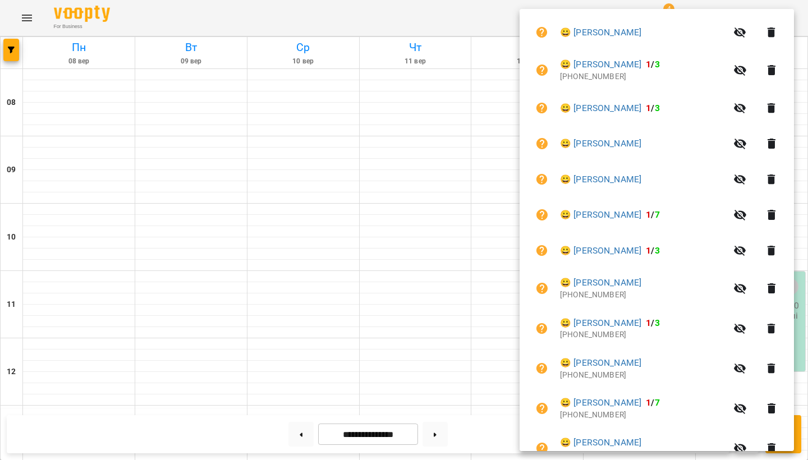
click at [487, 296] on div at bounding box center [404, 230] width 808 height 460
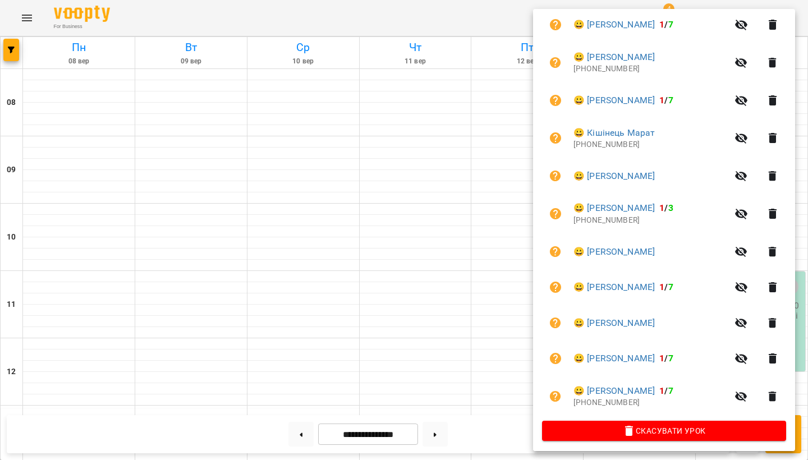
scroll to position [330, 0]
click at [461, 338] on div at bounding box center [404, 230] width 808 height 460
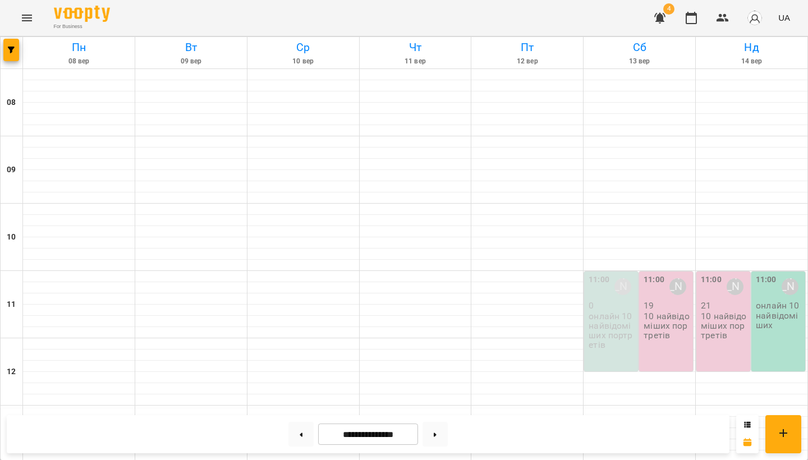
click at [710, 312] on p "10 найвідоміших портретів" at bounding box center [724, 326] width 47 height 29
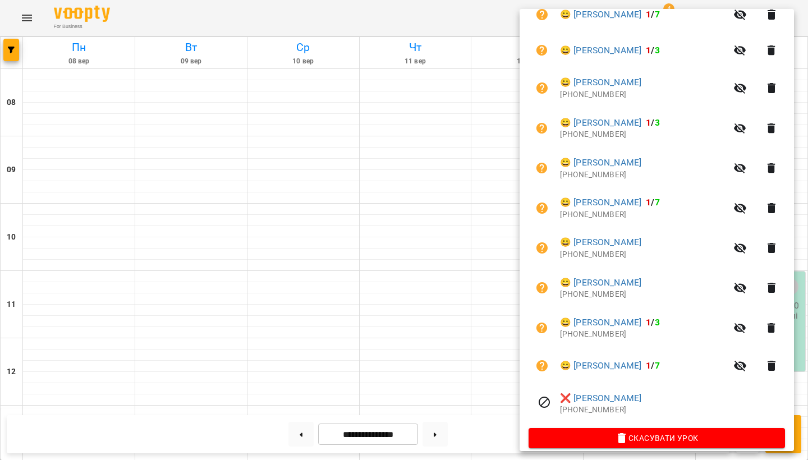
scroll to position [687, 0]
click at [208, 199] on div at bounding box center [404, 230] width 808 height 460
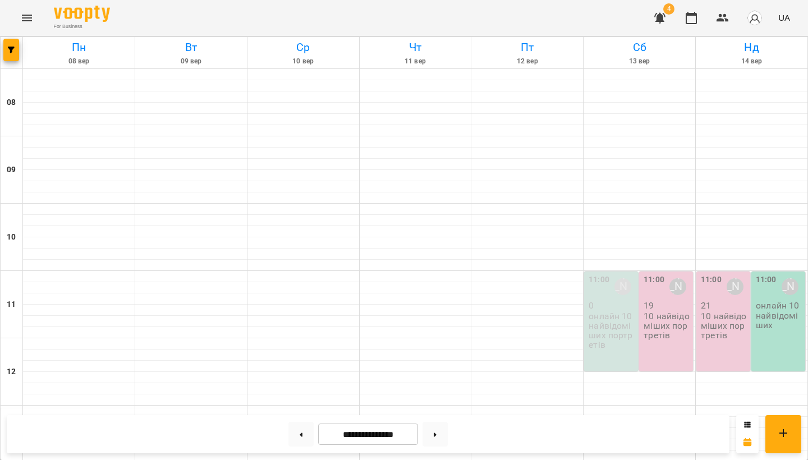
scroll to position [305, 0]
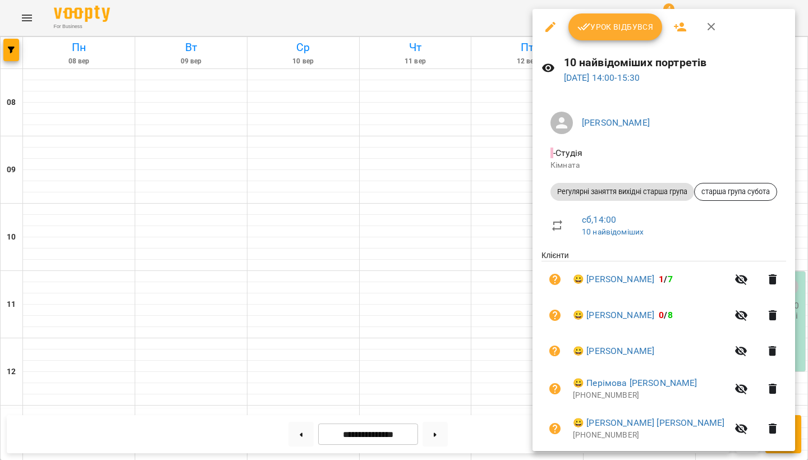
scroll to position [0, 0]
click at [680, 29] on icon "button" at bounding box center [680, 26] width 12 height 9
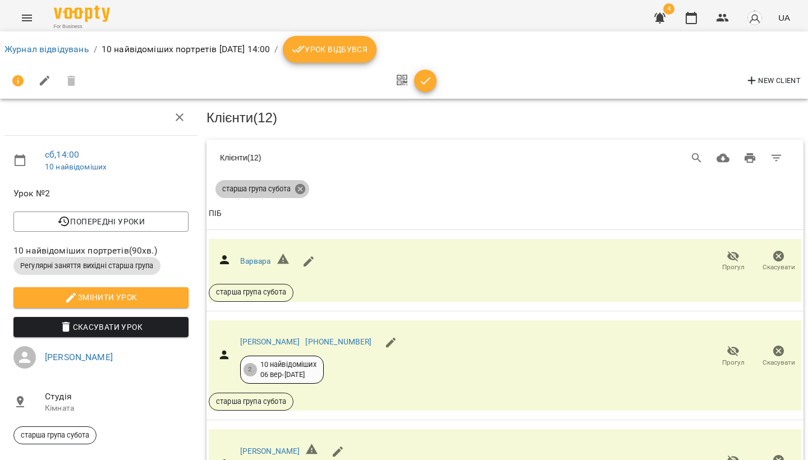
click at [303, 188] on icon at bounding box center [300, 189] width 12 height 12
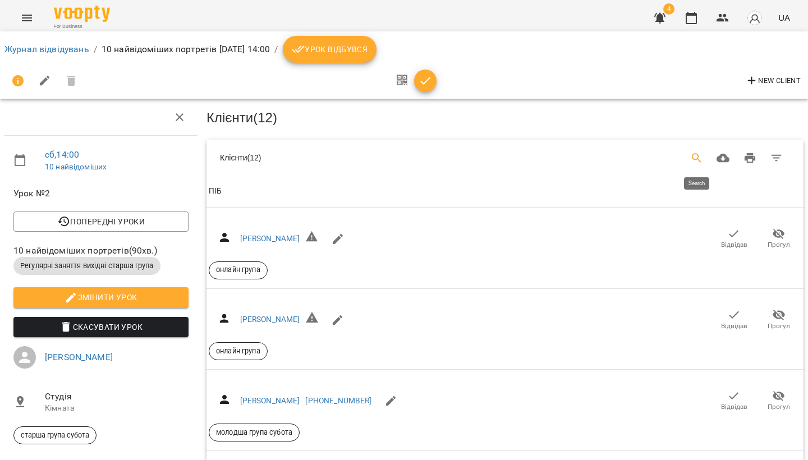
click at [691, 154] on icon "Search" at bounding box center [696, 158] width 13 height 13
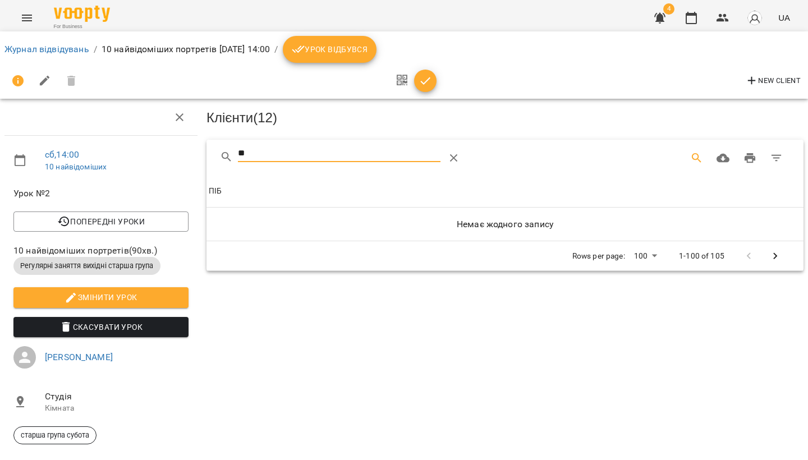
type input "*"
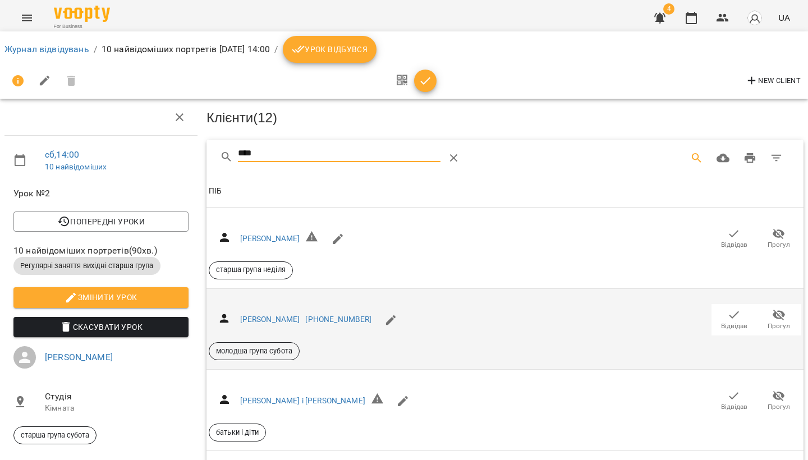
type input "****"
click at [724, 324] on span "Відвідав" at bounding box center [734, 327] width 26 height 10
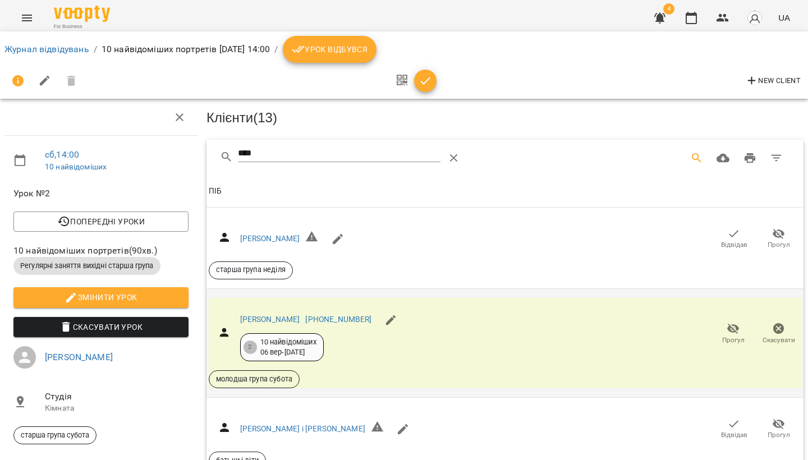
click at [22, 17] on icon "Menu" at bounding box center [26, 17] width 13 height 13
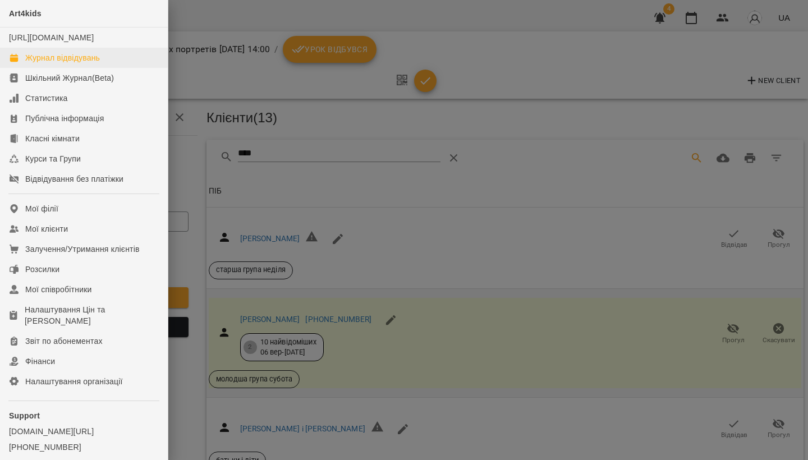
click at [56, 63] on div "Журнал відвідувань" at bounding box center [62, 57] width 75 height 11
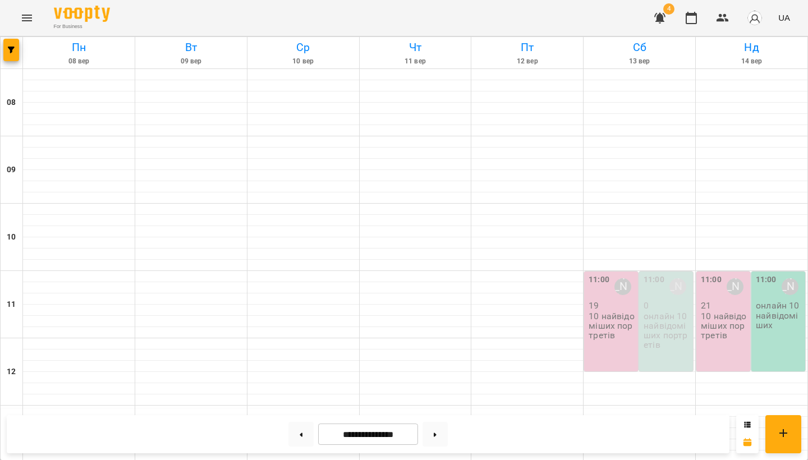
scroll to position [191, 0]
